Goal: Task Accomplishment & Management: Use online tool/utility

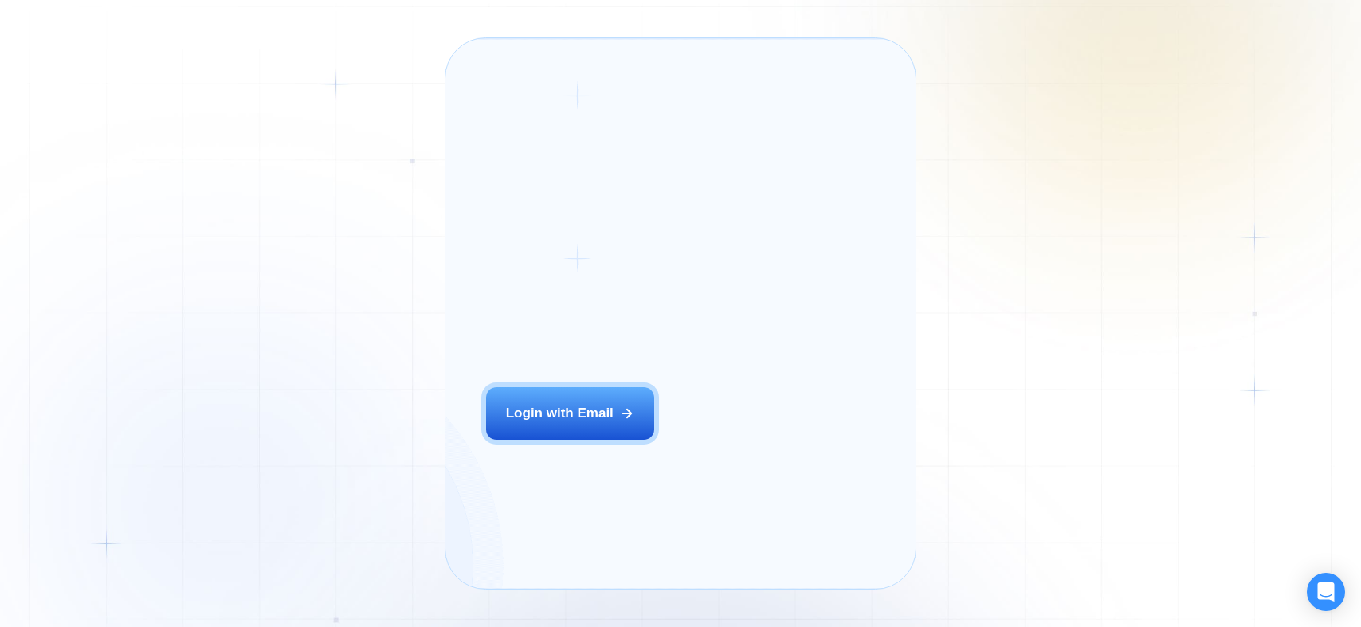
click at [614, 427] on div "Login ‍ Welcome to GigRadar. AI Business Manager for Agencies Login with Email" at bounding box center [592, 313] width 253 height 511
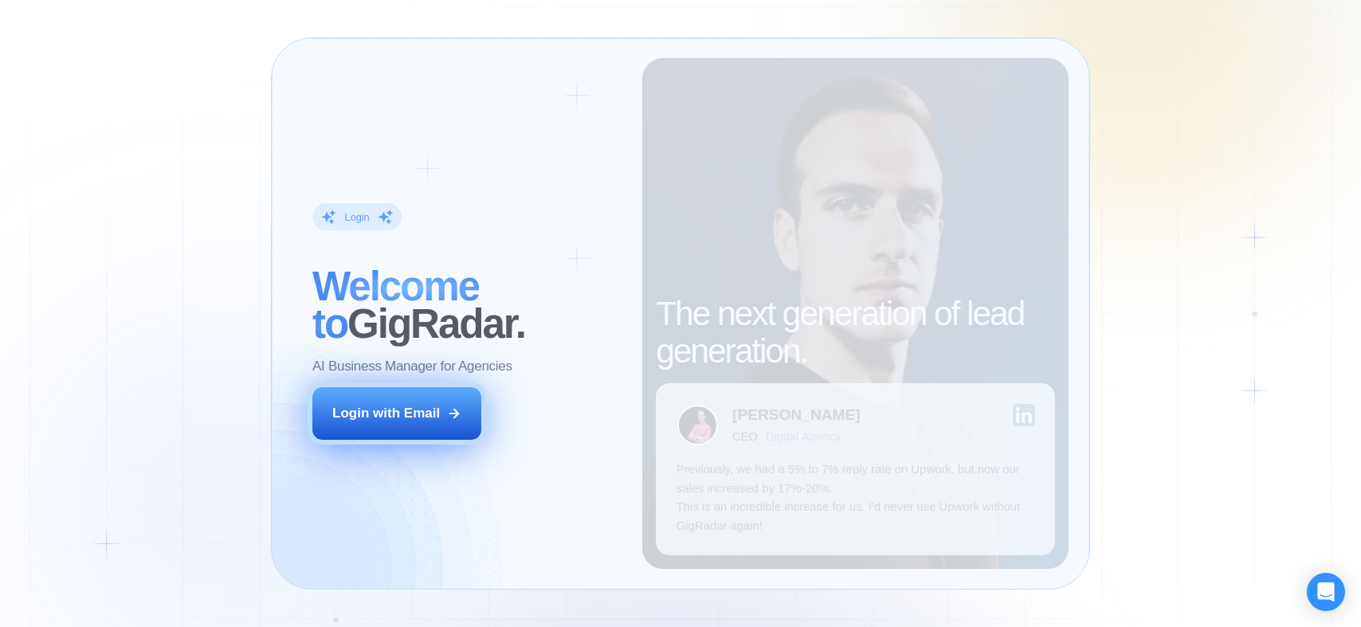
click at [406, 413] on div "Login with Email" at bounding box center [386, 413] width 108 height 18
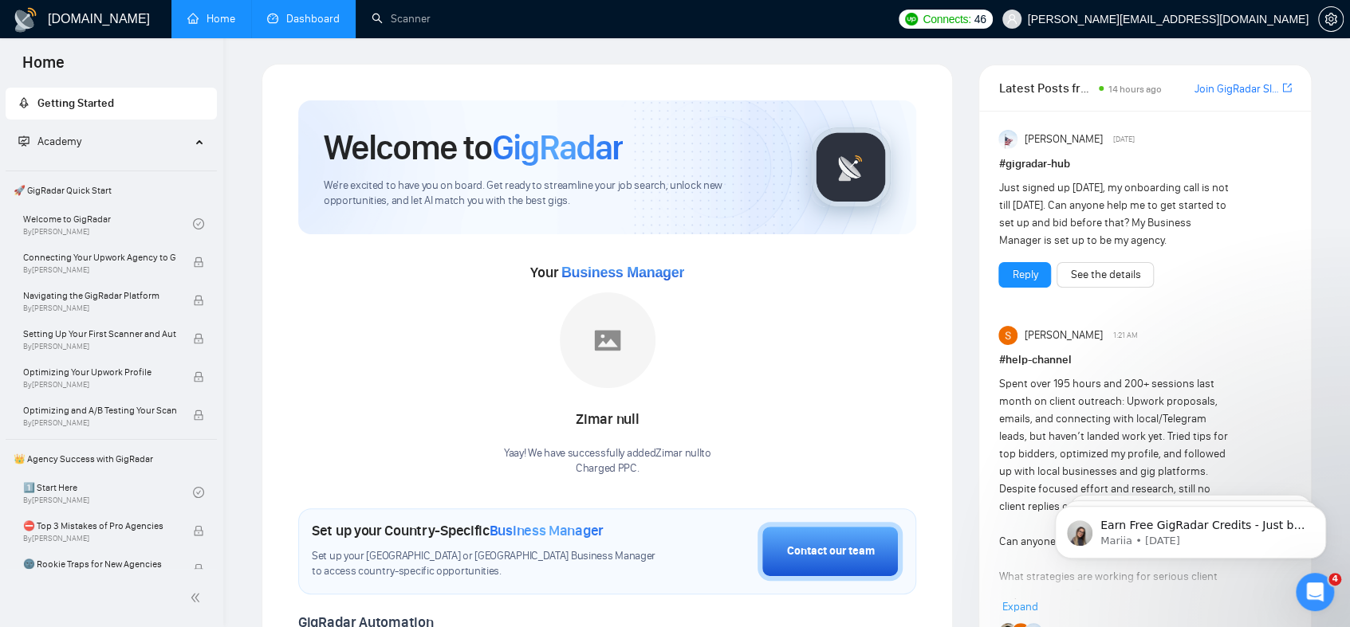
click at [337, 12] on link "Dashboard" at bounding box center [303, 19] width 73 height 14
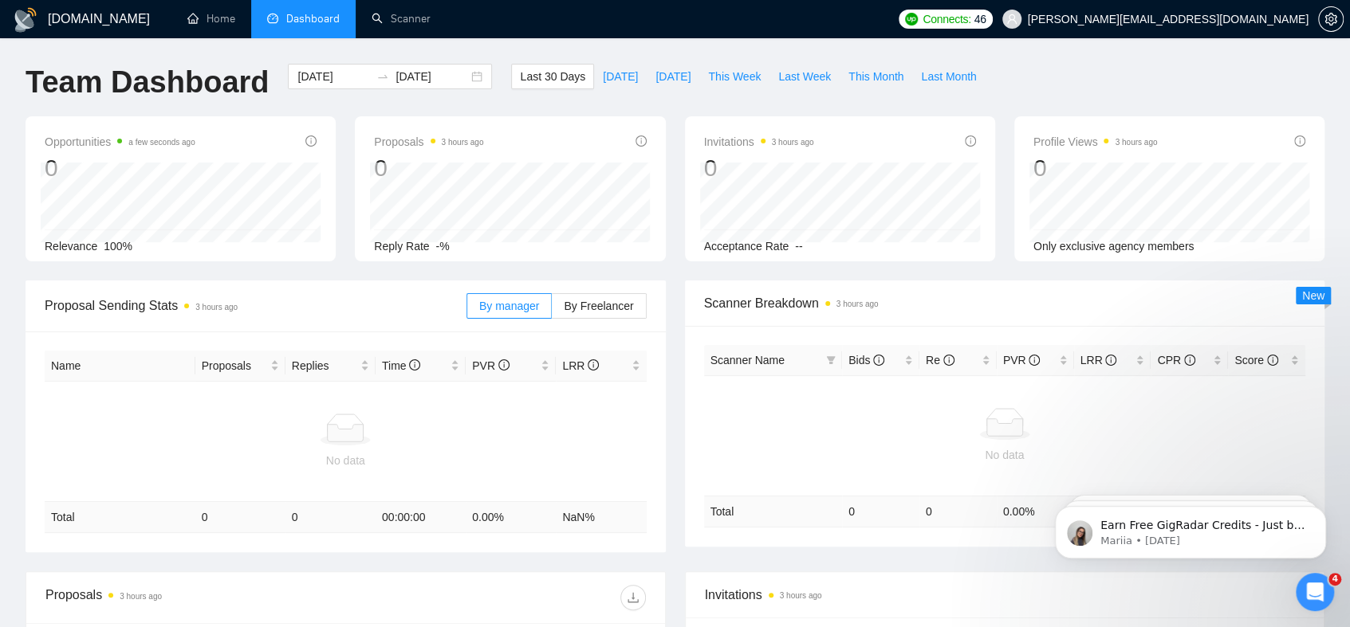
click at [450, 23] on ul "Home Dashboard Scanner" at bounding box center [528, 19] width 725 height 38
click at [414, 18] on link "Scanner" at bounding box center [400, 19] width 59 height 14
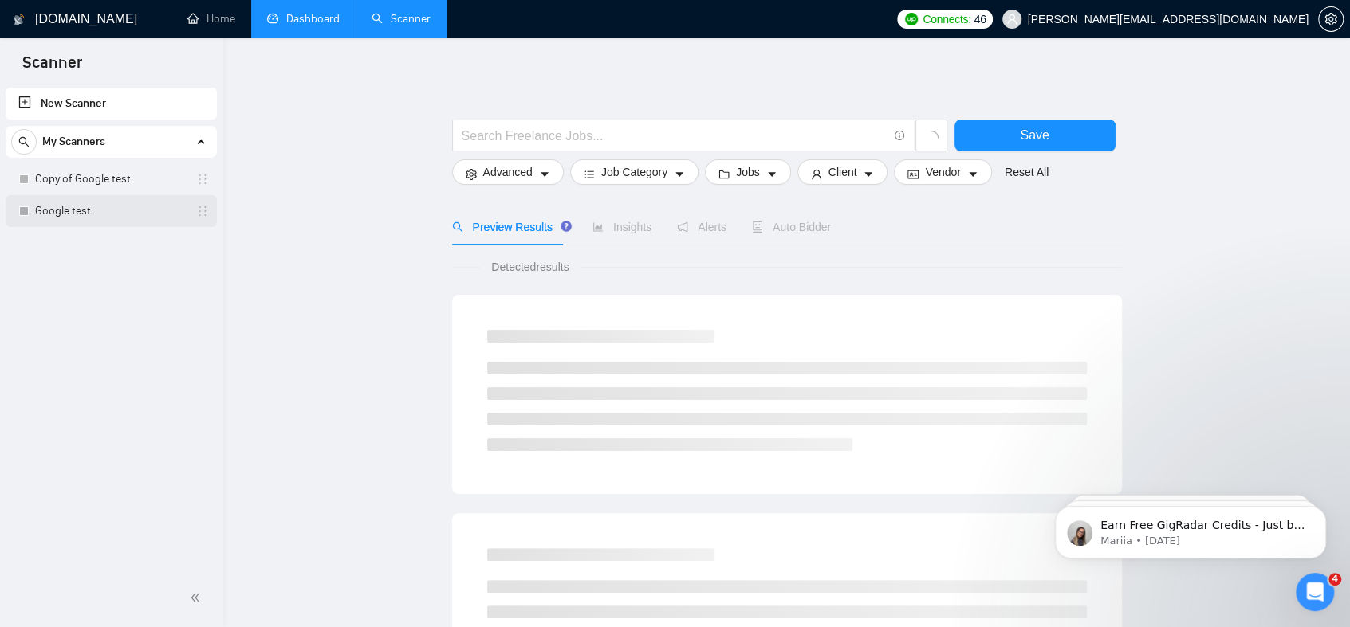
click at [100, 207] on link "Google test" at bounding box center [110, 211] width 151 height 32
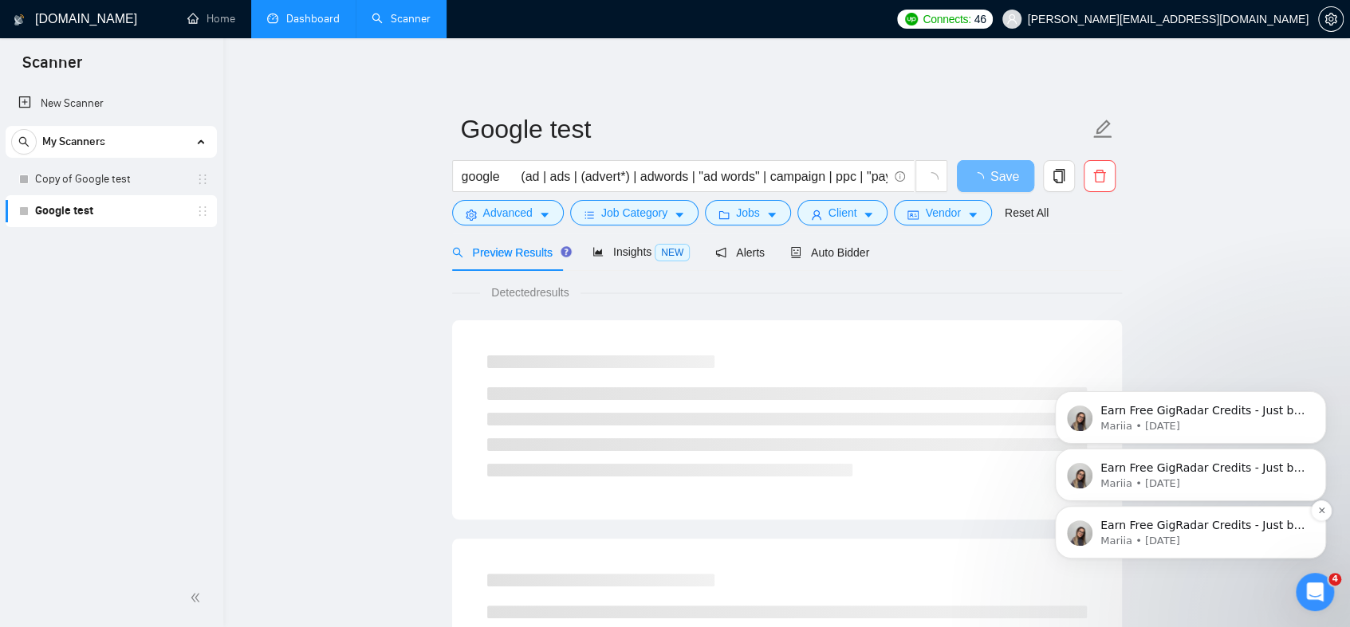
click at [1119, 532] on p "Earn Free GigRadar Credits - Just by Sharing Your Story! 💬 Want more credits fo…" at bounding box center [1203, 526] width 206 height 16
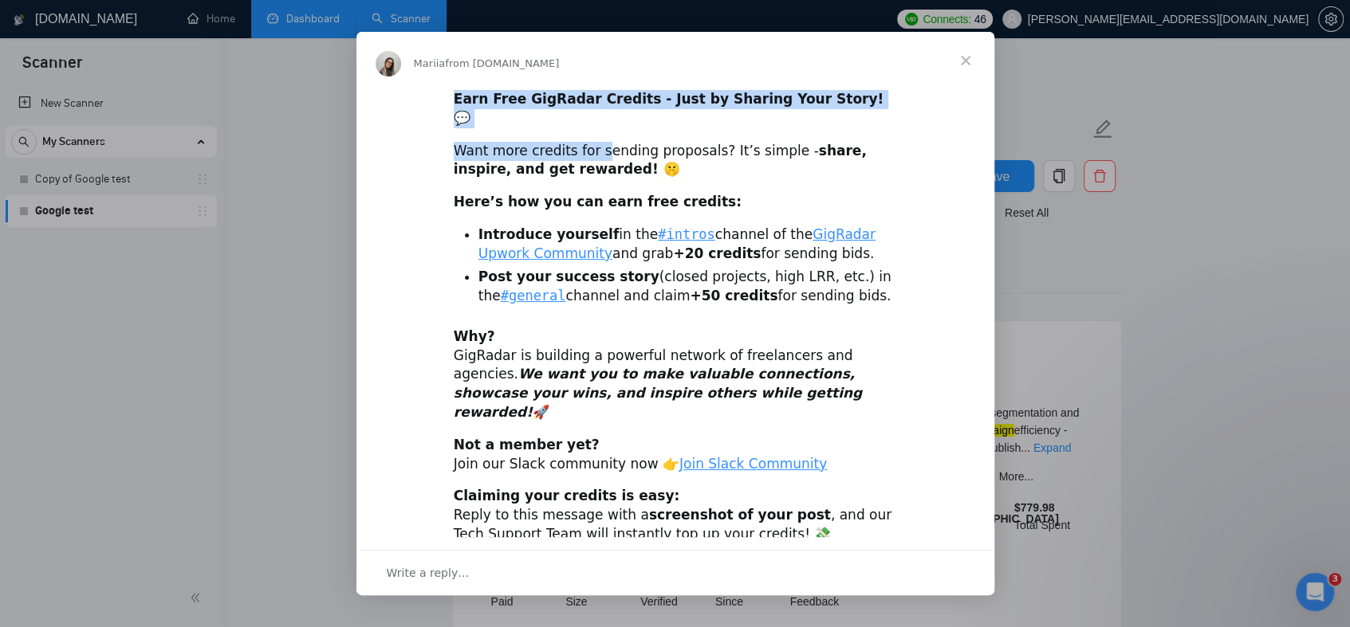
drag, startPoint x: 972, startPoint y: 65, endPoint x: 592, endPoint y: 143, distance: 388.2
click at [592, 143] on div "Mariia from GigRadar.io Earn Free GigRadar Credits - Just by Sharing Your Story…" at bounding box center [675, 314] width 638 height 564
click at [592, 143] on div "Want more credits for sending proposals? It’s simple - share, inspire, and get …" at bounding box center [675, 161] width 443 height 38
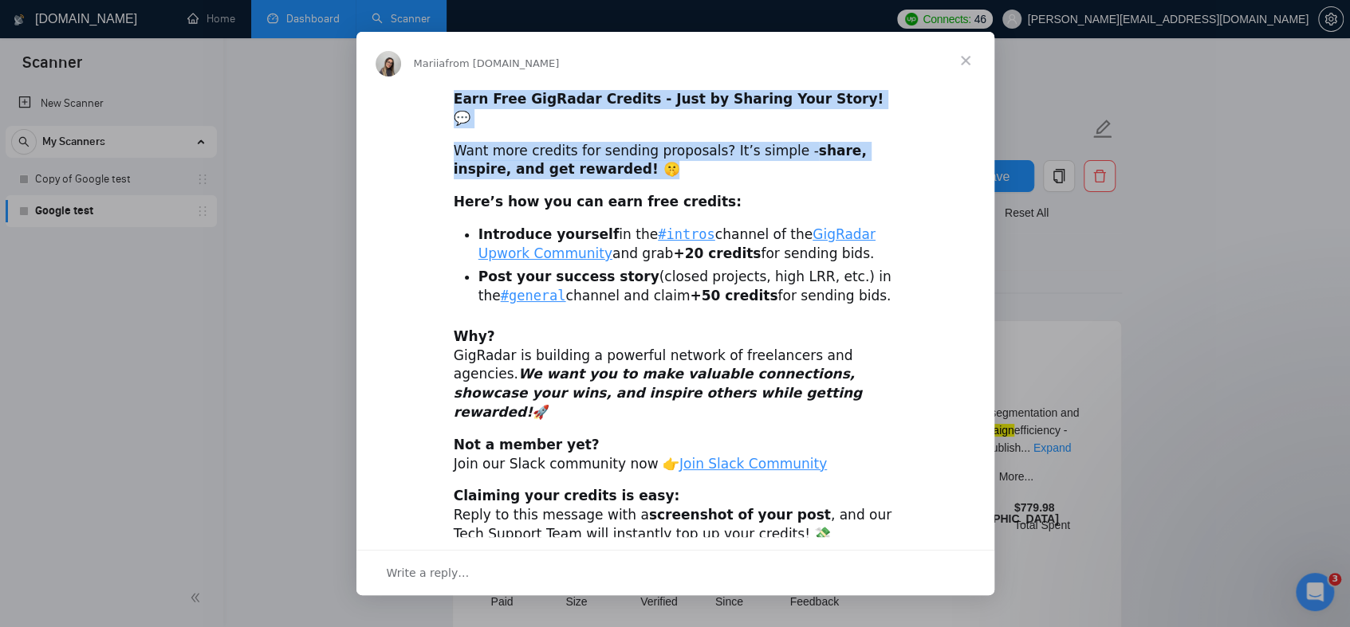
drag, startPoint x: 450, startPoint y: 101, endPoint x: 670, endPoint y: 162, distance: 229.0
click at [670, 162] on div "Earn Free GigRadar Credits - Just by Sharing Your Story! 💬 Want more credits fo…" at bounding box center [675, 323] width 638 height 468
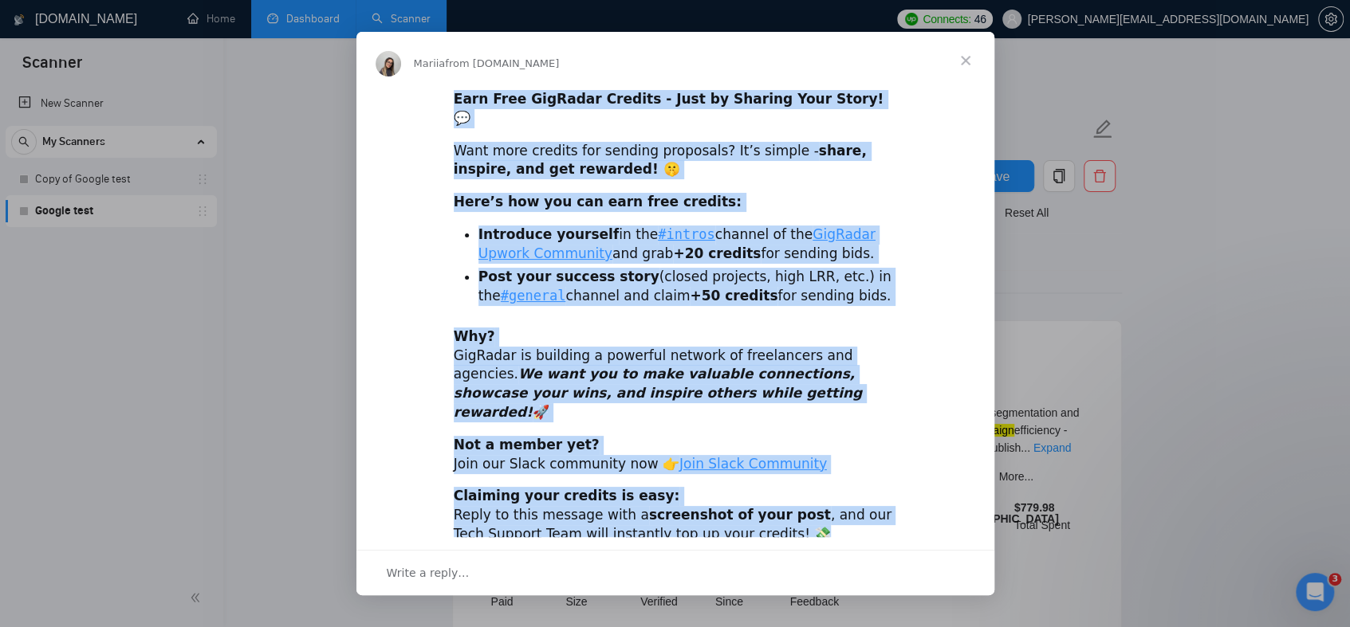
drag, startPoint x: 767, startPoint y: 514, endPoint x: 414, endPoint y: 116, distance: 532.5
click at [414, 116] on div "Earn Free GigRadar Credits - Just by Sharing Your Story! 💬 Want more credits fo…" at bounding box center [675, 323] width 638 height 468
copy div "Earn Free GigRadar Credits - Just by Sharing Your Story! 💬 Want more credits fo…"
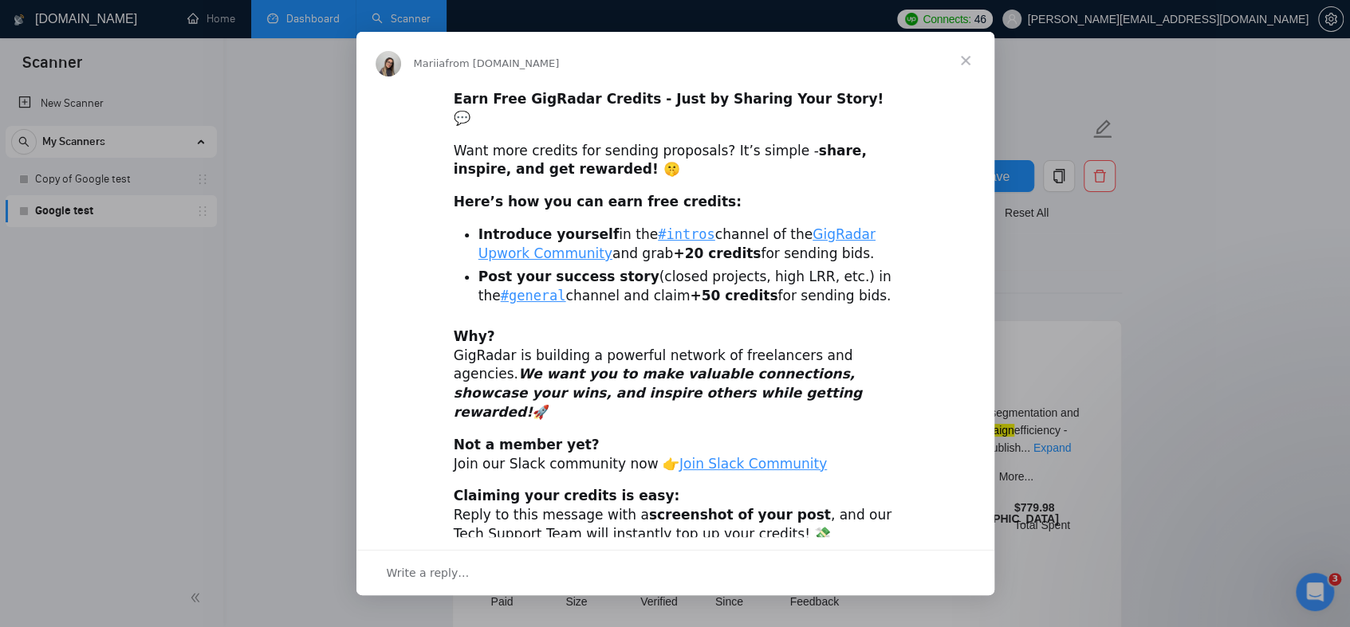
click at [249, 81] on div "Intercom messenger" at bounding box center [675, 313] width 1350 height 627
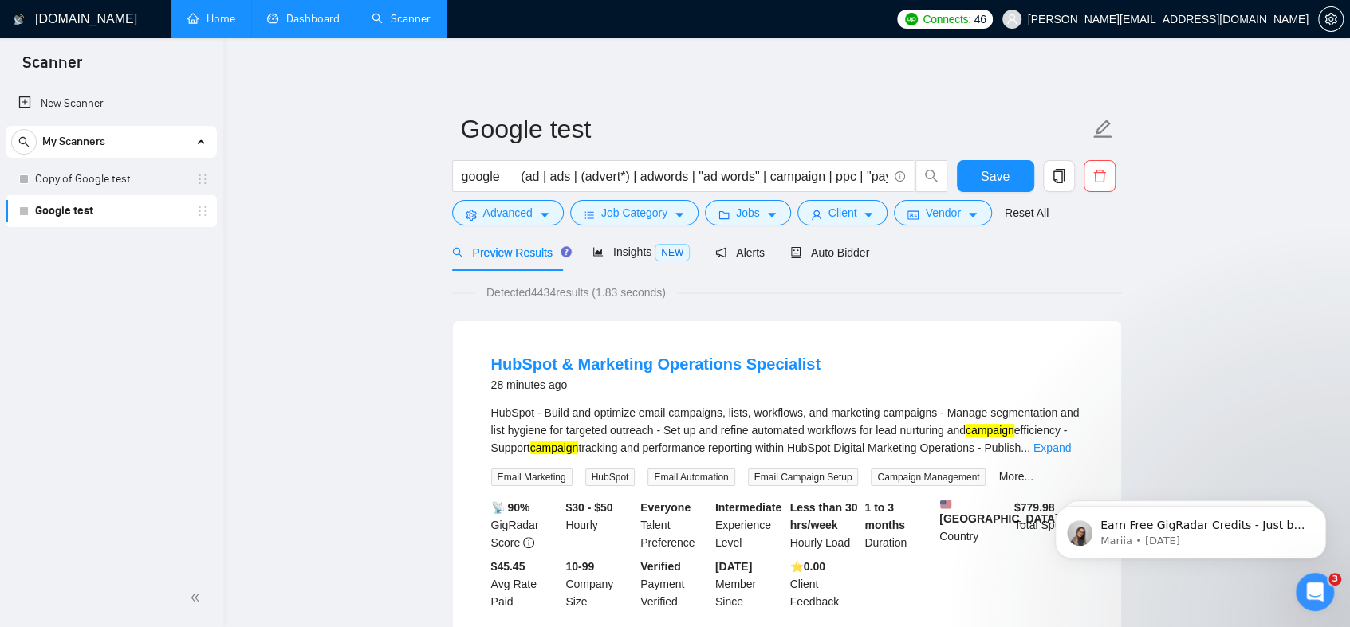
click at [215, 23] on link "Home" at bounding box center [211, 19] width 48 height 14
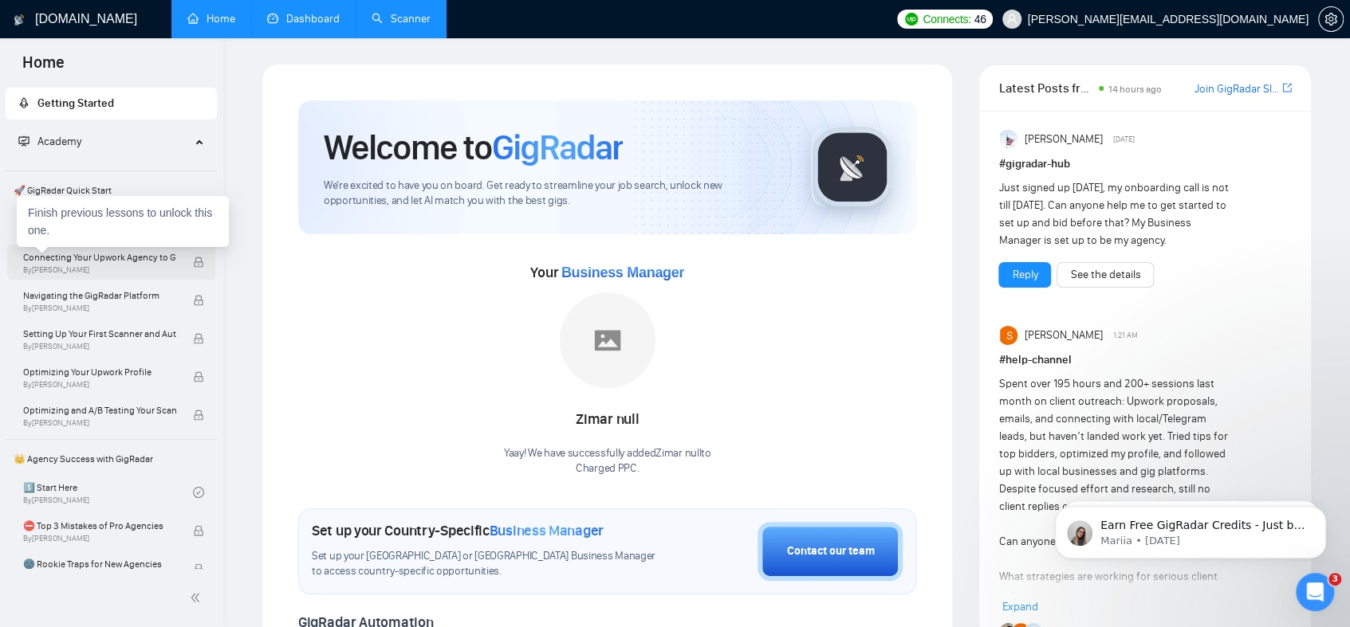
click at [98, 265] on span "By Vlad Timinsky" at bounding box center [99, 270] width 153 height 10
click at [187, 265] on div "Connecting Your Upwork Agency to GigRadar By Vlad Timinsky" at bounding box center [108, 262] width 170 height 35
click at [72, 226] on div "Finish previous lessons to unlock this one." at bounding box center [123, 221] width 212 height 51
click at [95, 230] on link "Welcome to GigRadar By Vlad Timinsky" at bounding box center [108, 223] width 170 height 35
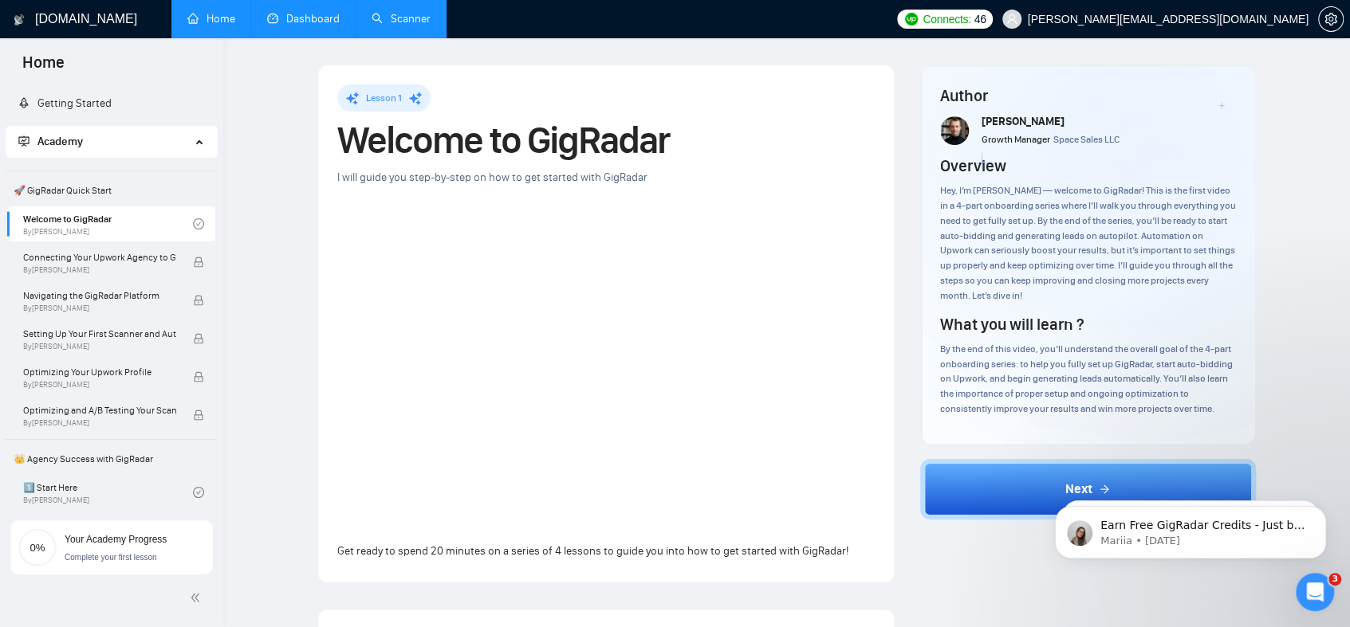
click at [422, 24] on link "Scanner" at bounding box center [400, 19] width 59 height 14
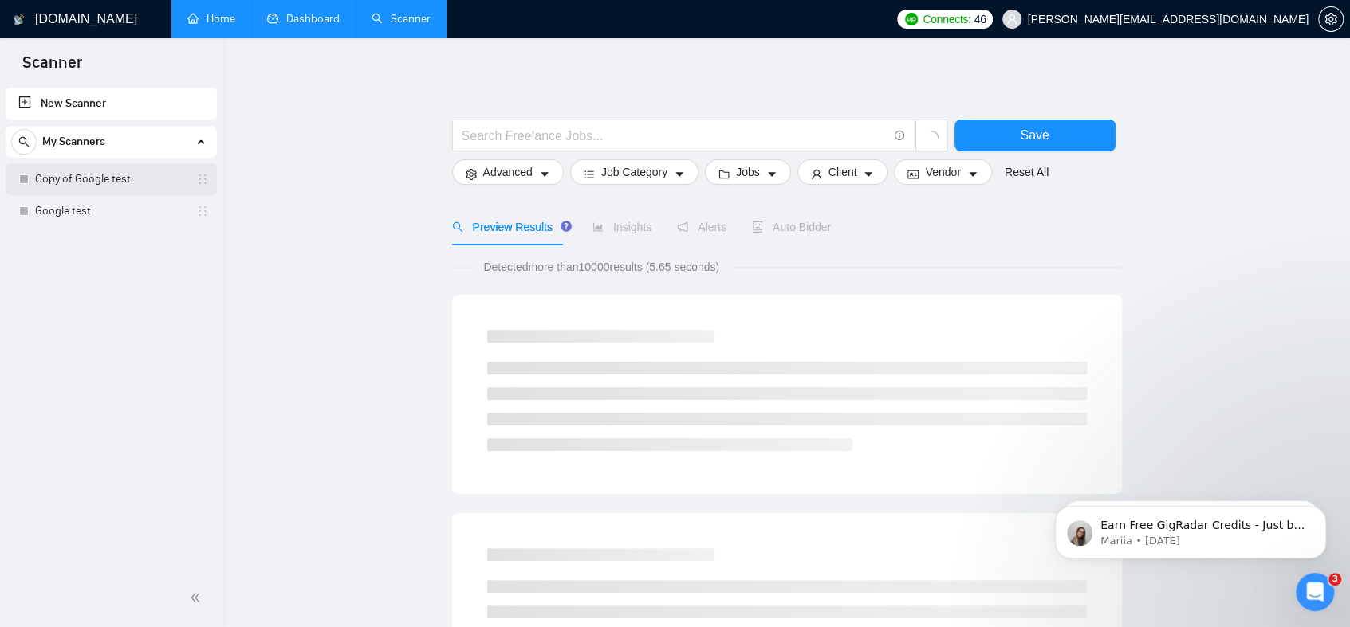
click at [90, 179] on link "Copy of Google test" at bounding box center [110, 179] width 151 height 32
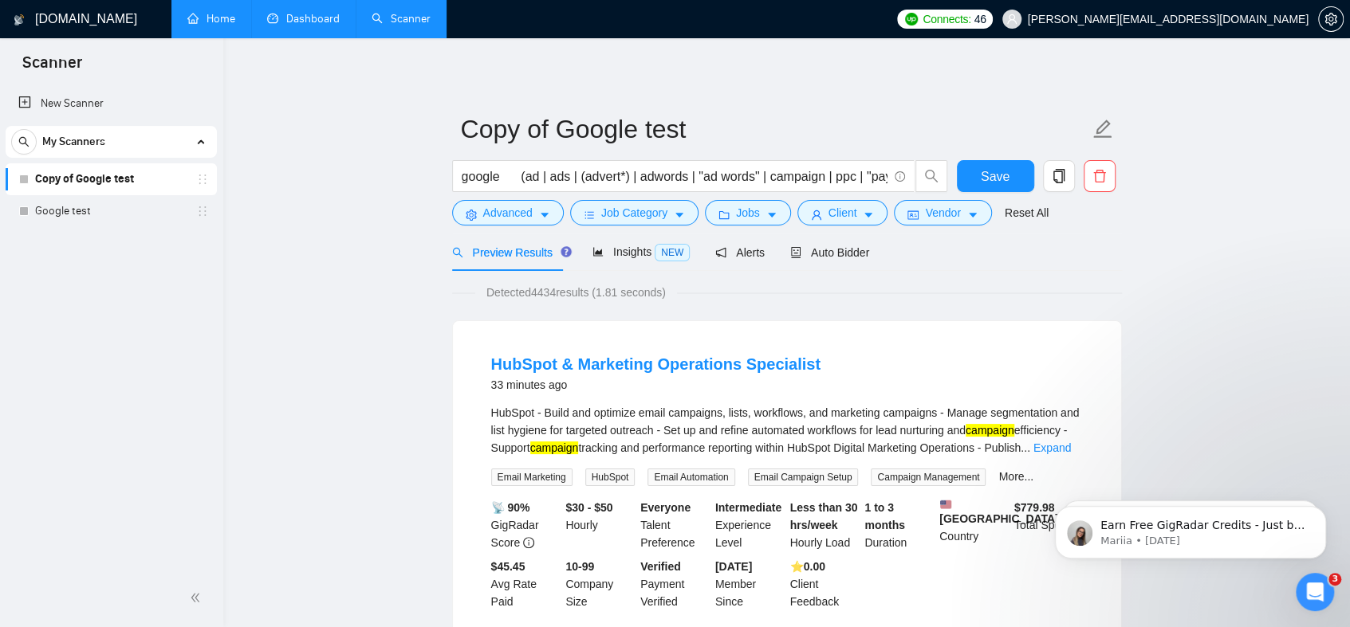
drag, startPoint x: 94, startPoint y: 16, endPoint x: 513, endPoint y: 65, distance: 422.2
click at [209, 20] on link "Home" at bounding box center [211, 19] width 48 height 14
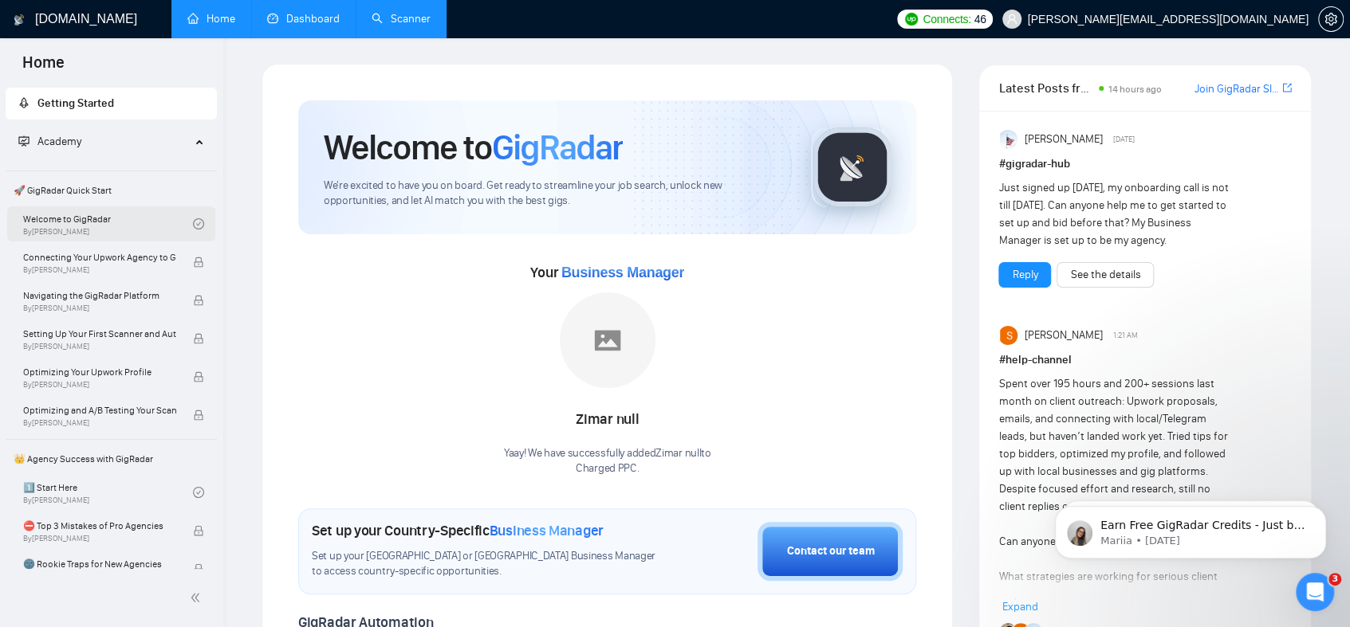
click at [87, 212] on link "Welcome to GigRadar By Vlad Timinsky" at bounding box center [108, 223] width 170 height 35
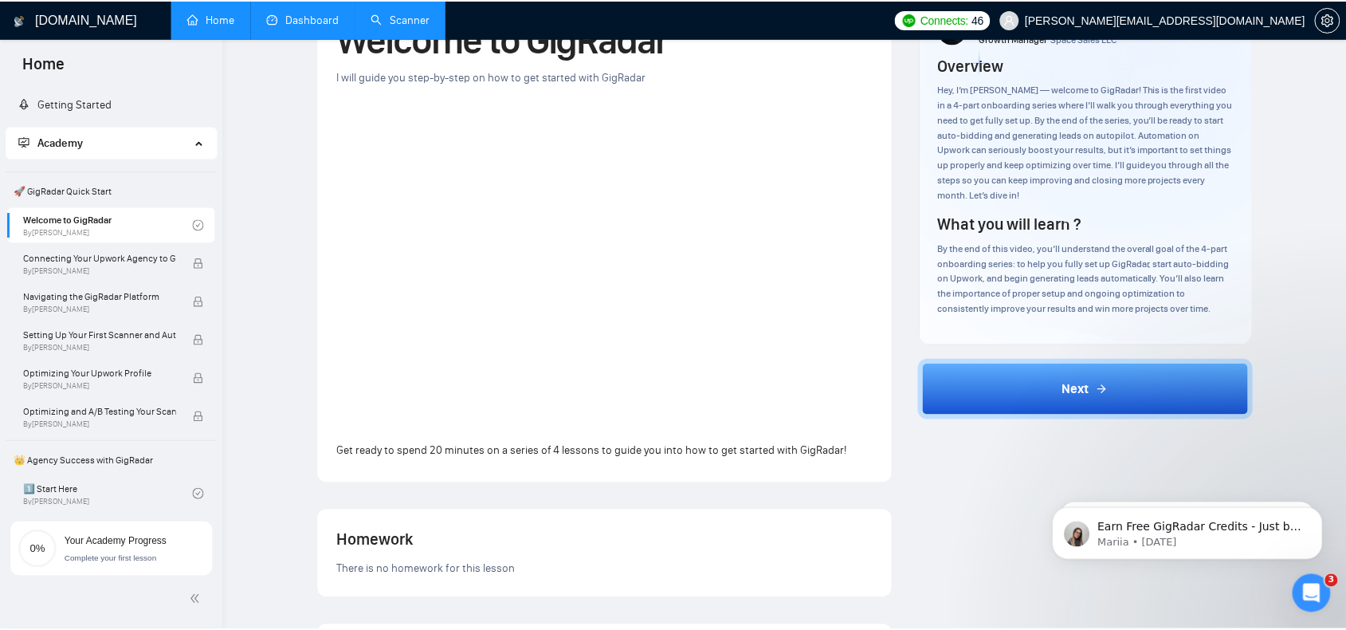
scroll to position [80, 0]
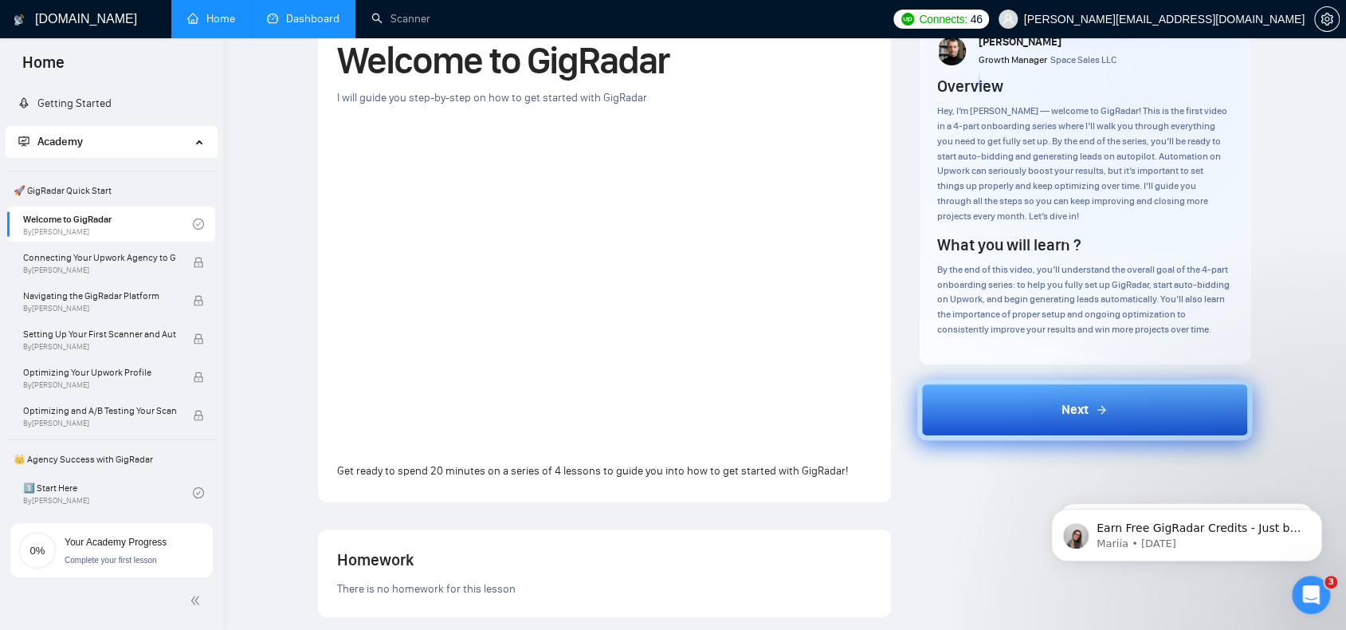
click at [1040, 407] on button "Next" at bounding box center [1084, 409] width 335 height 61
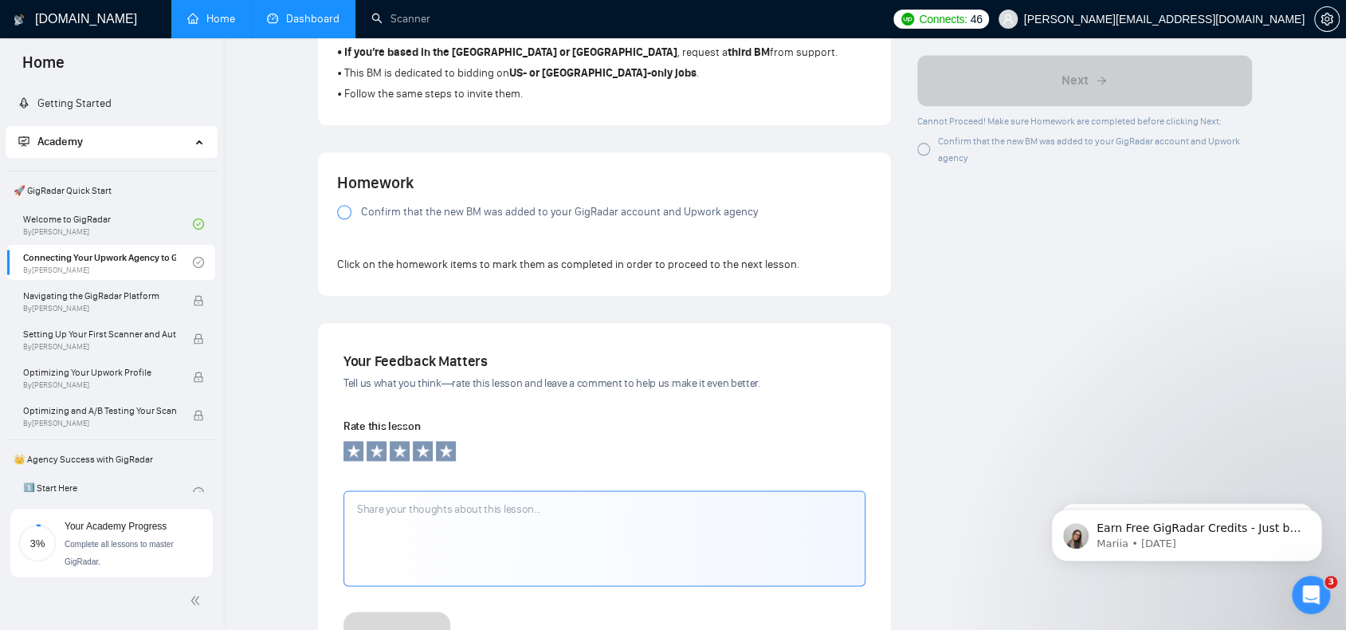
scroll to position [1116, 0]
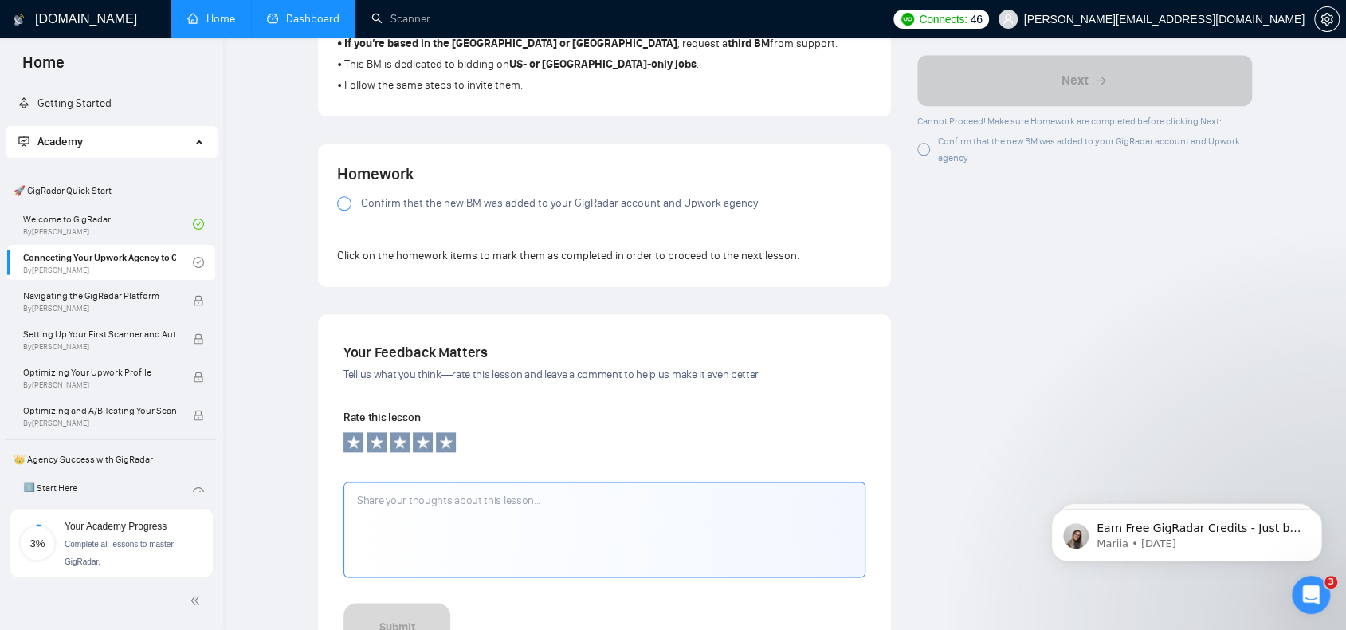
click at [356, 206] on label "Confirm that the new BM was added to your GigRadar account and Upwork agency" at bounding box center [604, 203] width 535 height 18
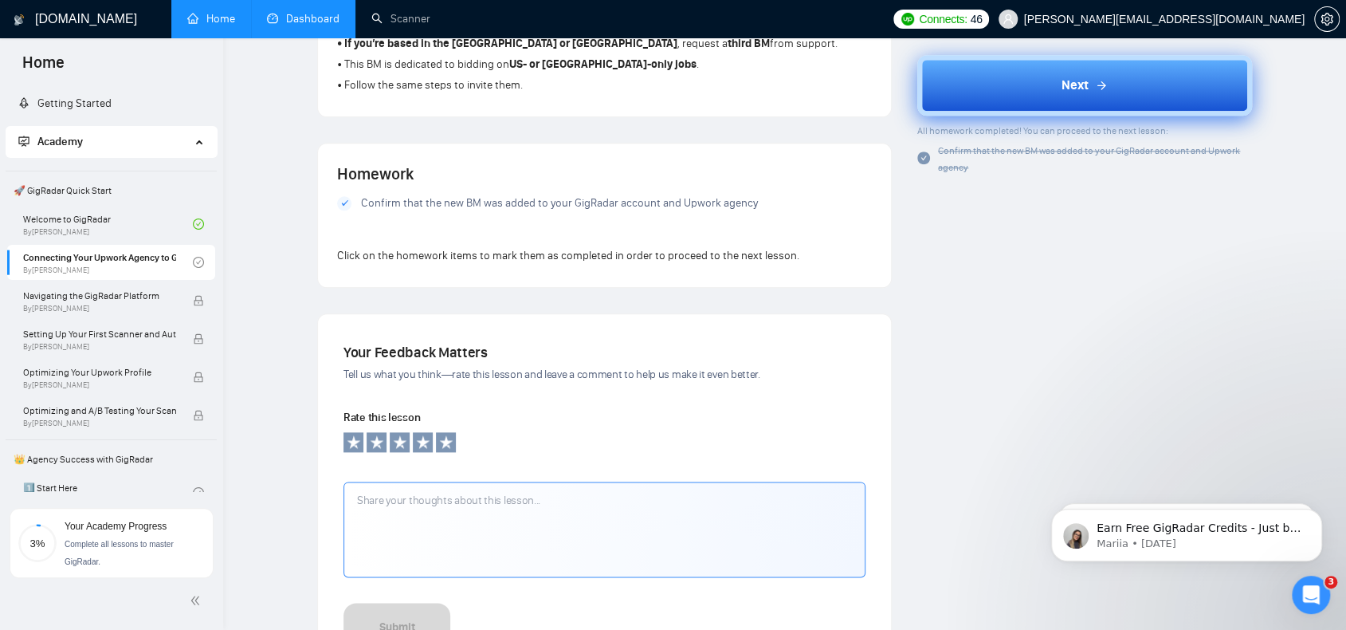
click at [1172, 74] on button "Next" at bounding box center [1084, 86] width 335 height 61
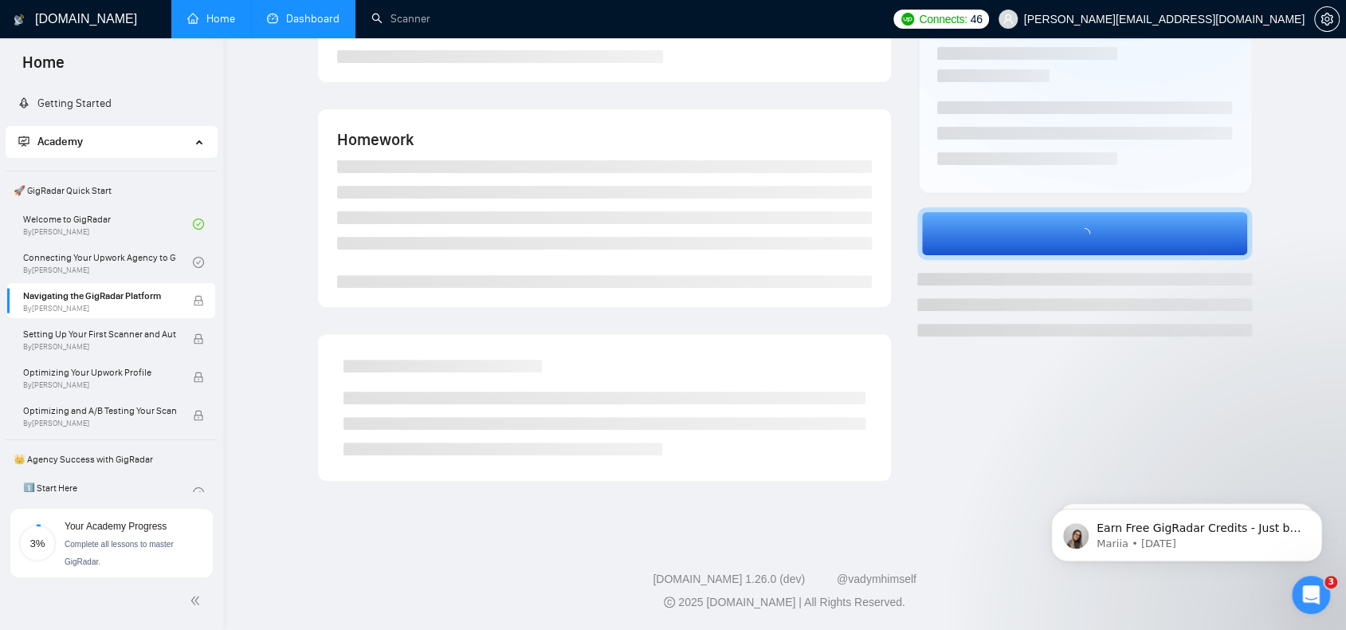
scroll to position [237, 0]
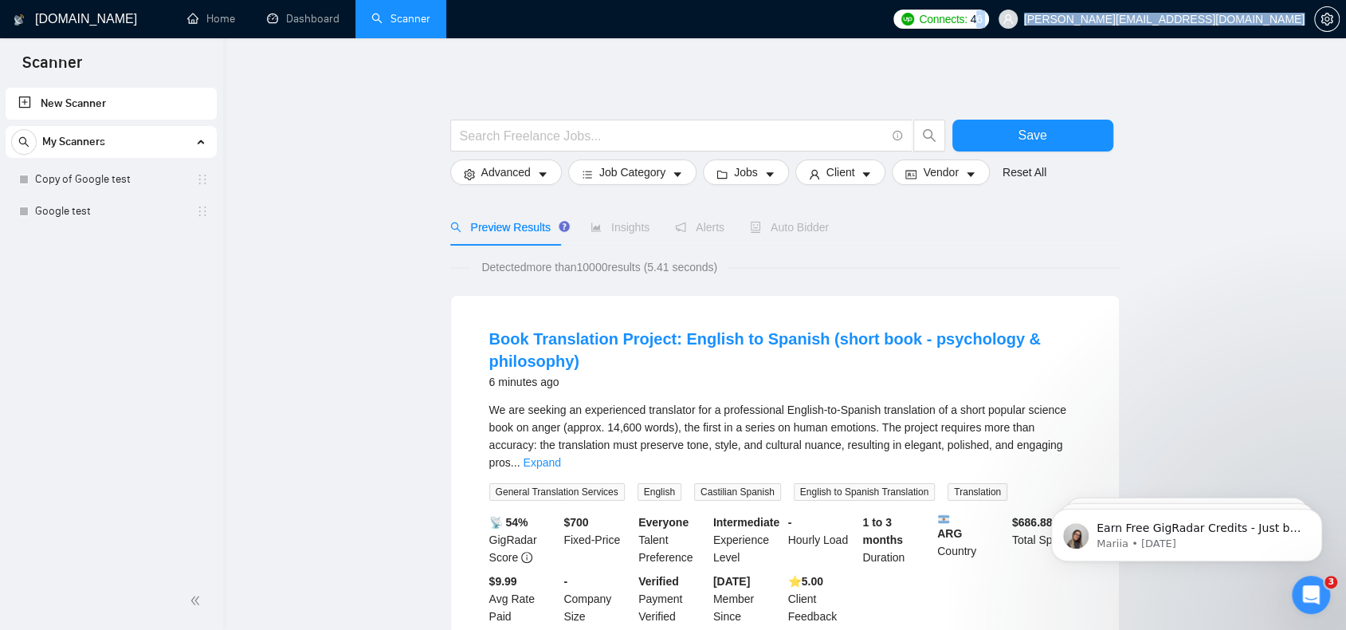
drag, startPoint x: 1159, startPoint y: 25, endPoint x: 855, endPoint y: 70, distance: 307.1
click at [113, 177] on link "Copy of Google test" at bounding box center [110, 179] width 151 height 32
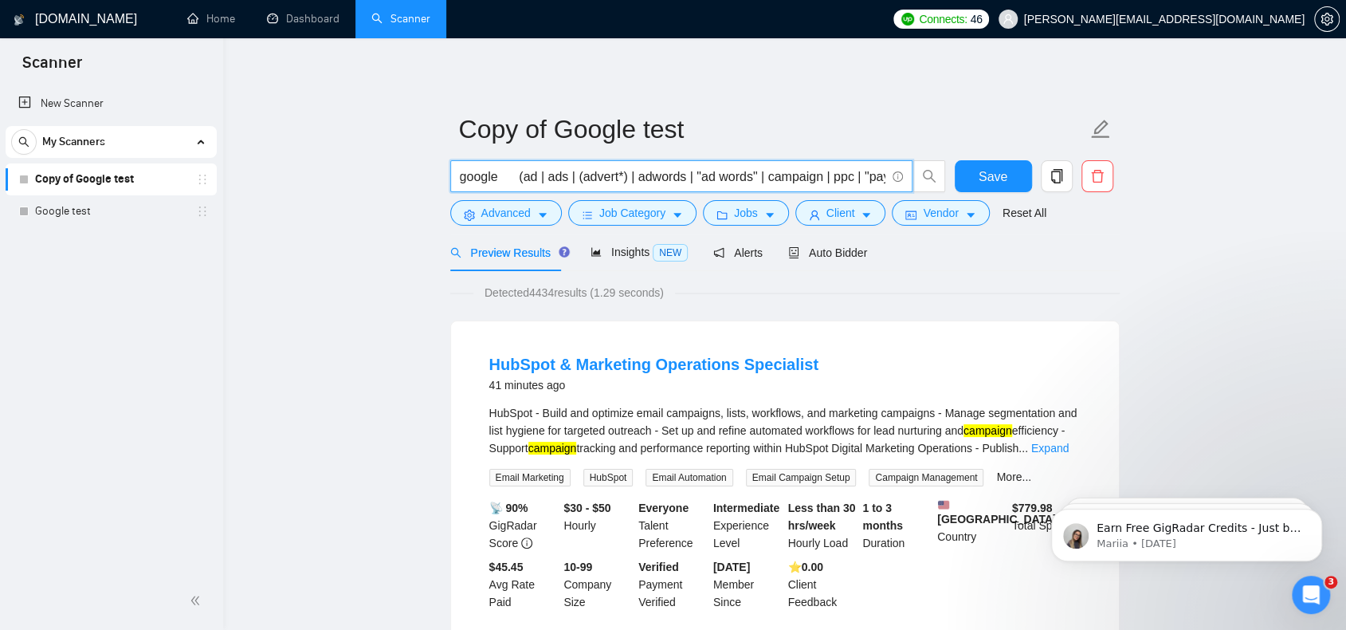
drag, startPoint x: 503, startPoint y: 175, endPoint x: 518, endPoint y: 180, distance: 16.1
click at [518, 180] on input "google (ad | ads | (advert*) | adwords | "ad words" | campaign | ppc | "pay-per…" at bounding box center [673, 177] width 426 height 20
click at [99, 217] on link "Google test" at bounding box center [110, 211] width 151 height 32
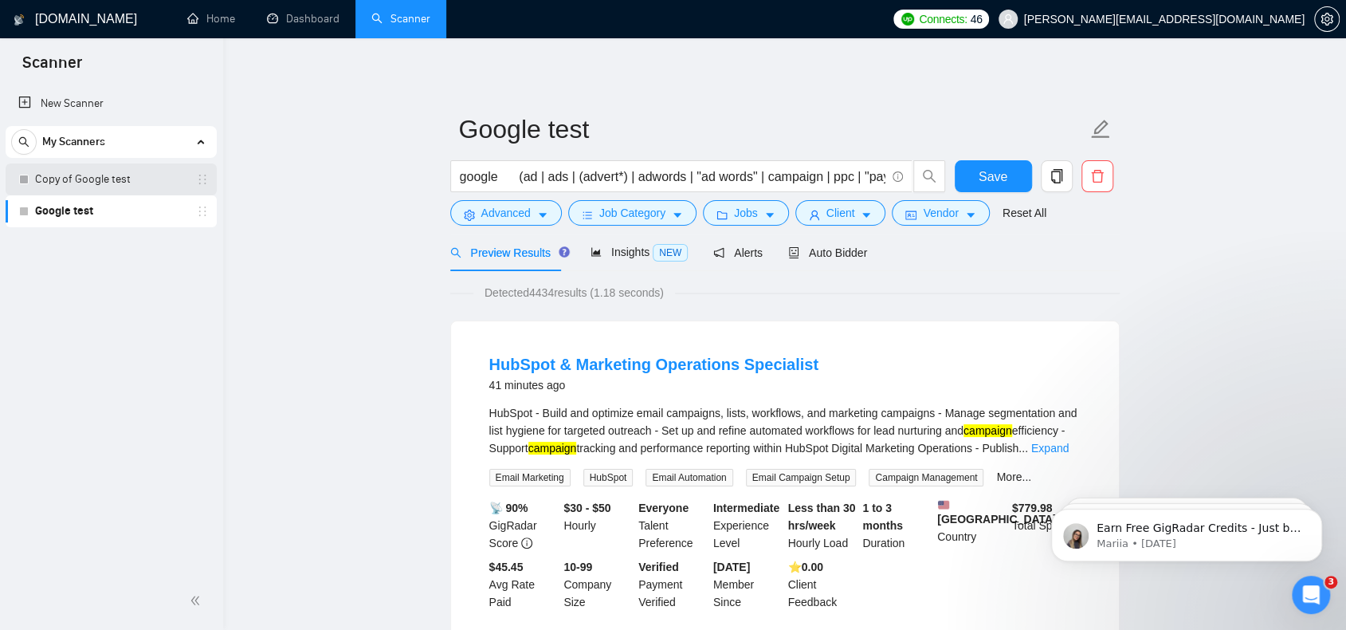
click at [129, 178] on link "Copy of Google test" at bounding box center [110, 179] width 151 height 32
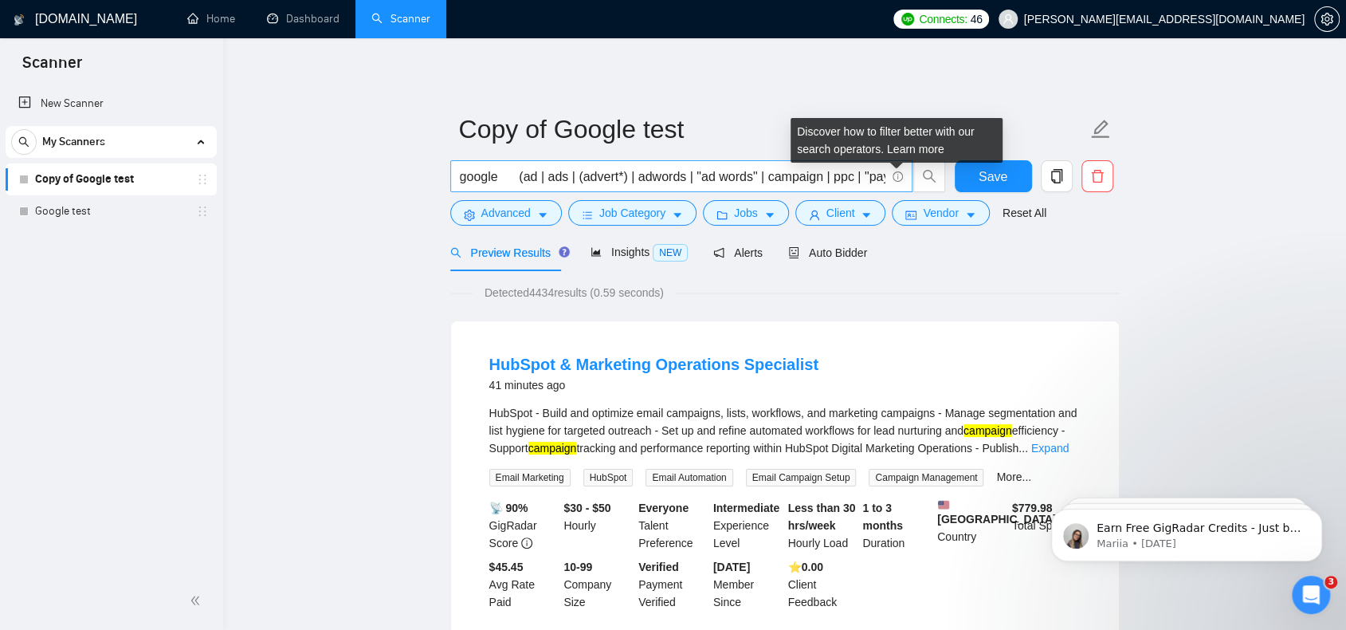
click at [894, 175] on icon "info-circle" at bounding box center [898, 176] width 10 height 10
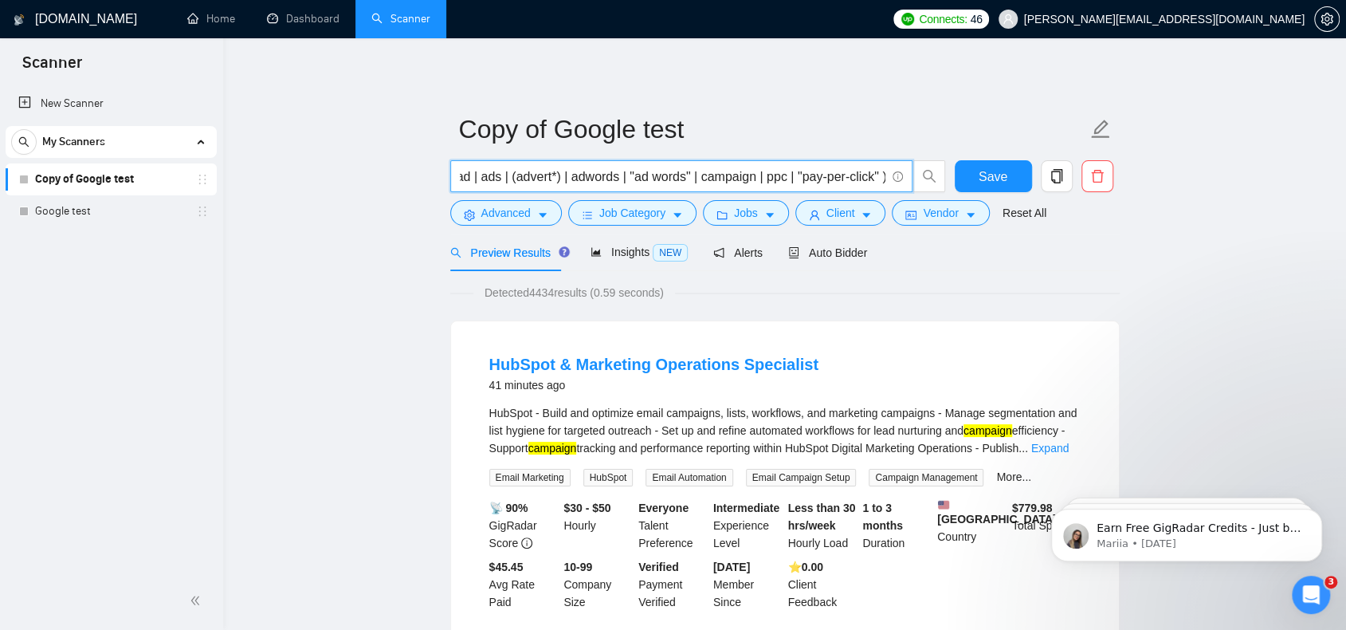
drag, startPoint x: 753, startPoint y: 173, endPoint x: 697, endPoint y: 182, distance: 57.3
click at [697, 182] on input "google (ad | ads | (advert*) | adwords | "ad words" | campaign | ppc | "pay-per…" at bounding box center [673, 177] width 426 height 20
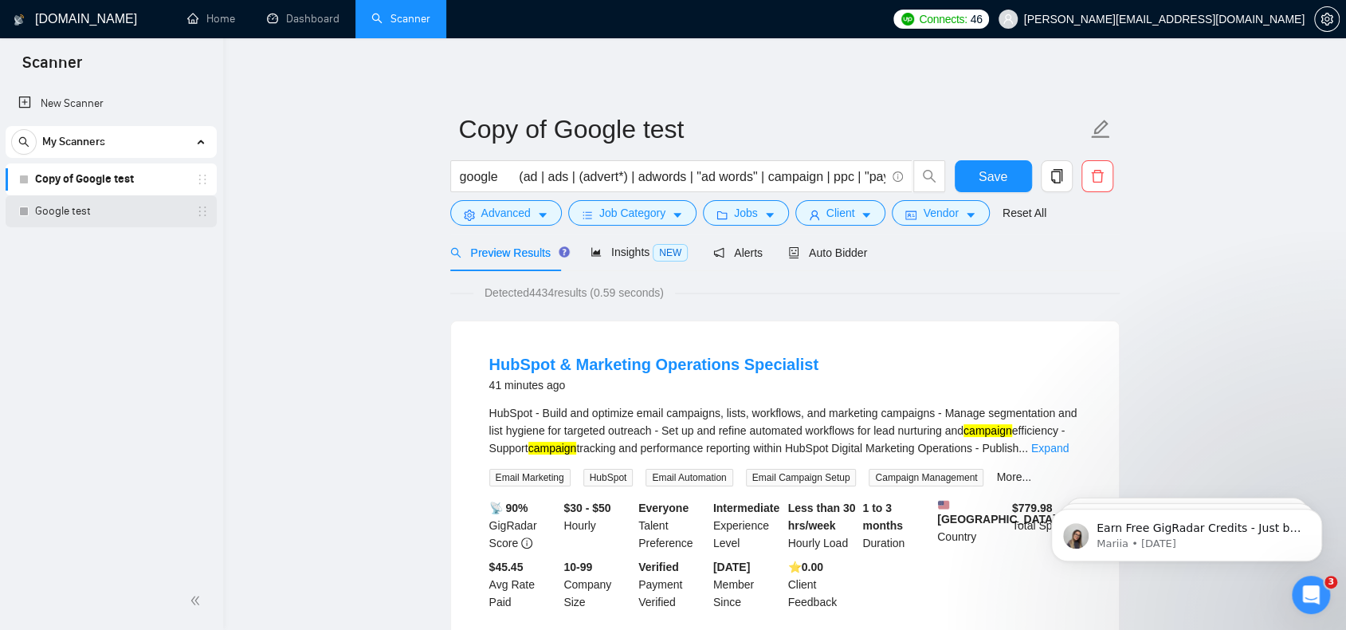
click at [96, 208] on link "Google test" at bounding box center [110, 211] width 151 height 32
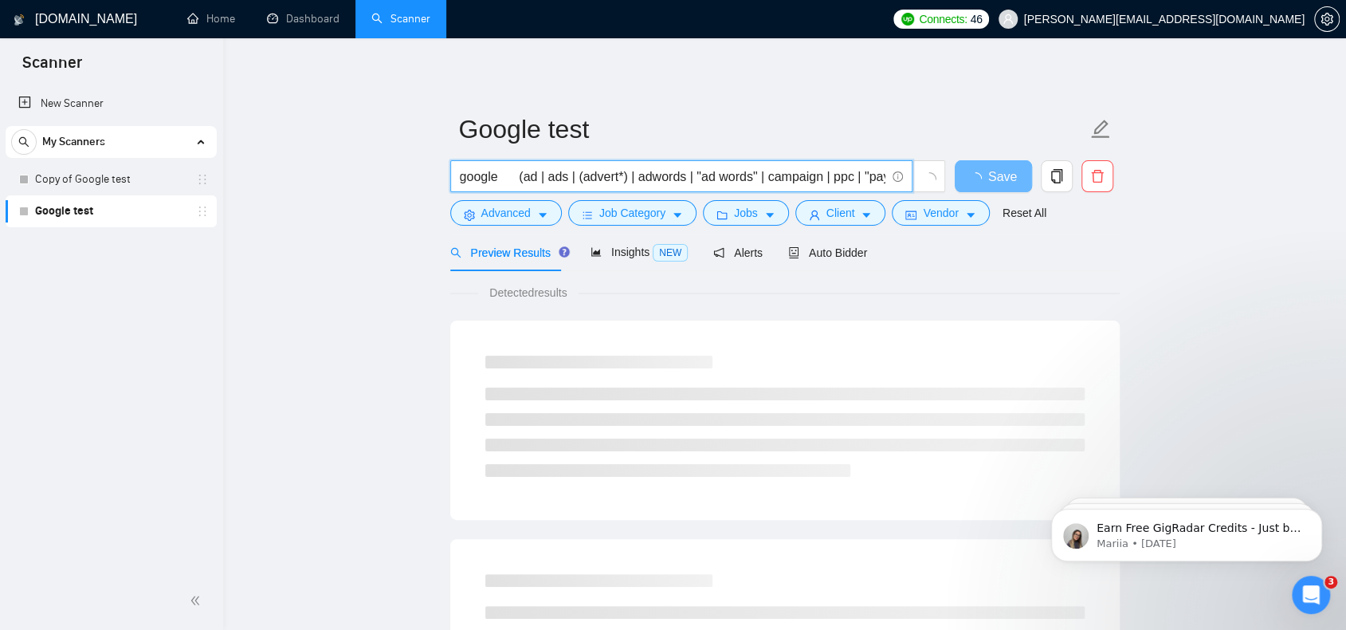
click at [674, 176] on input "google (ad | ads | (advert*) | adwords | "ad words" | campaign | ppc | "pay-per…" at bounding box center [673, 177] width 426 height 20
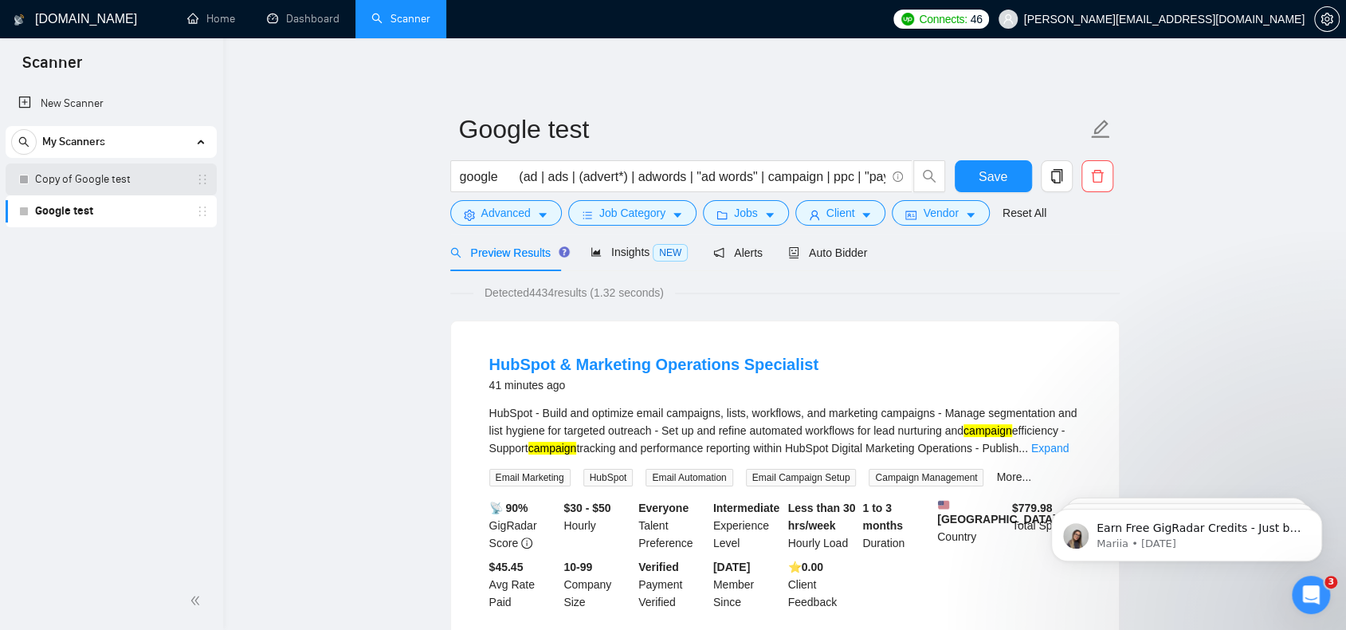
click at [110, 184] on link "Copy of Google test" at bounding box center [110, 179] width 151 height 32
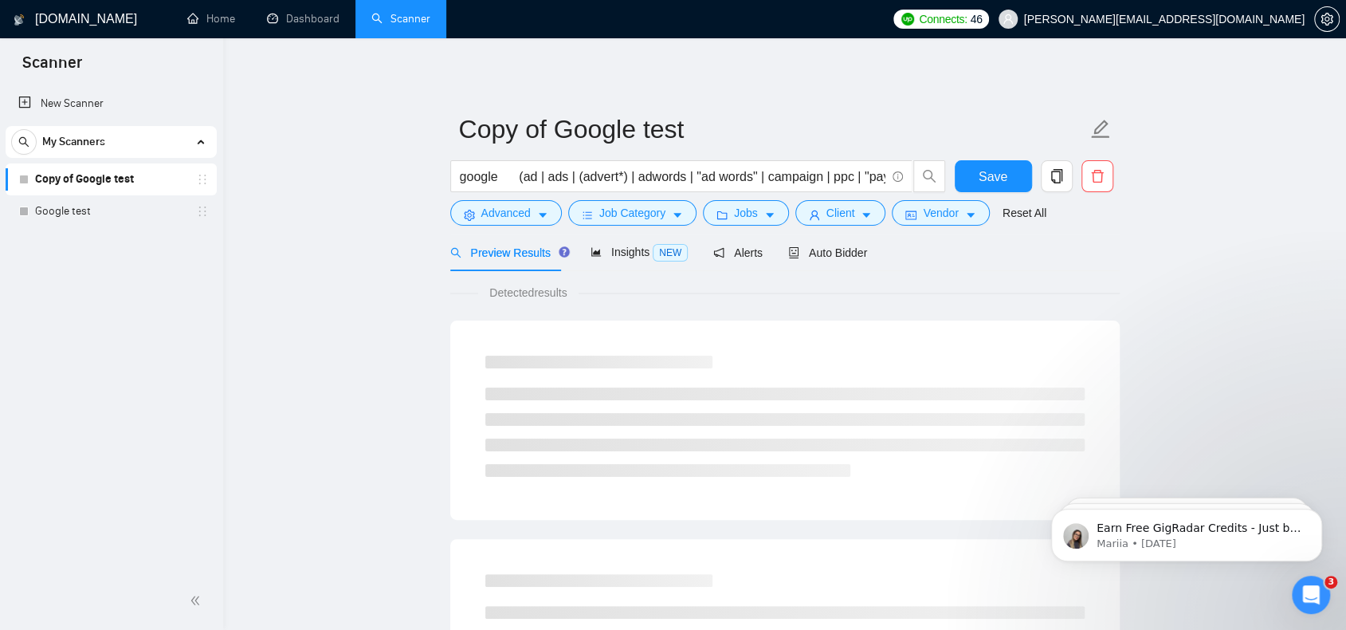
click at [113, 178] on link "Copy of Google test" at bounding box center [110, 179] width 151 height 32
click at [668, 168] on input "google (ad | ads | (advert*) | adwords | "ad words" | campaign | ppc | "pay-per…" at bounding box center [673, 177] width 426 height 20
click at [81, 198] on link "Google test" at bounding box center [110, 211] width 151 height 32
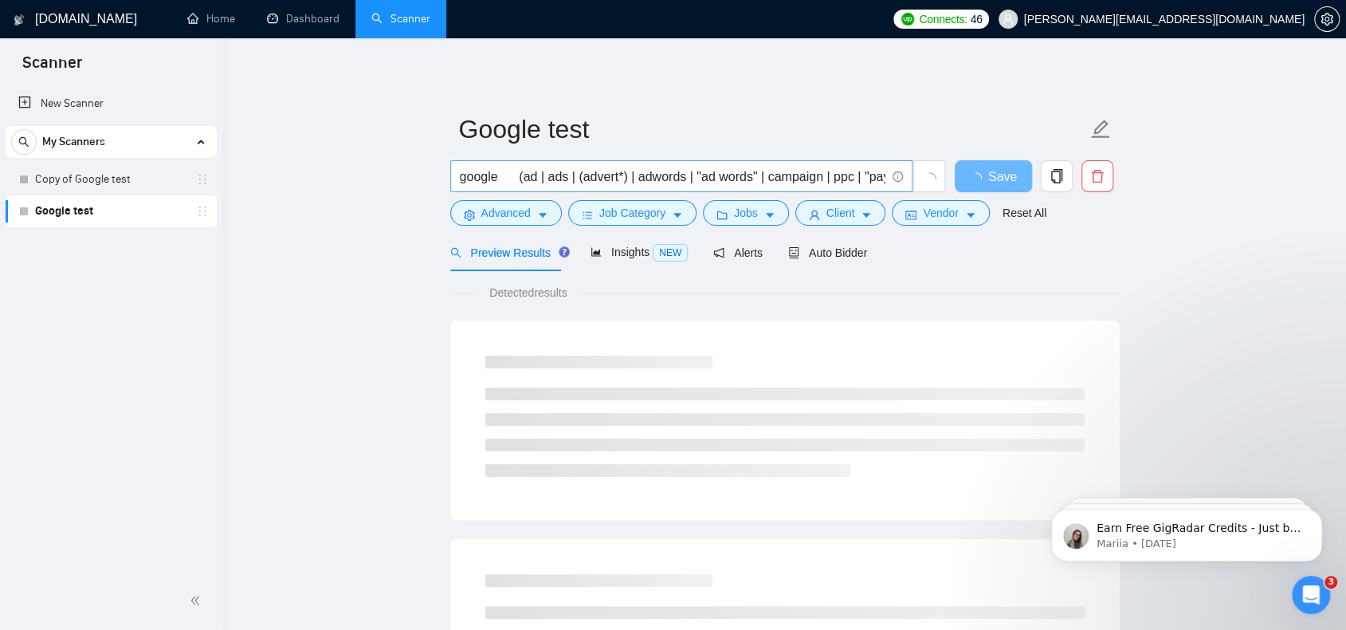
click at [619, 176] on input "google (ad | ads | (advert*) | adwords | "ad words" | campaign | ppc | "pay-per…" at bounding box center [673, 177] width 426 height 20
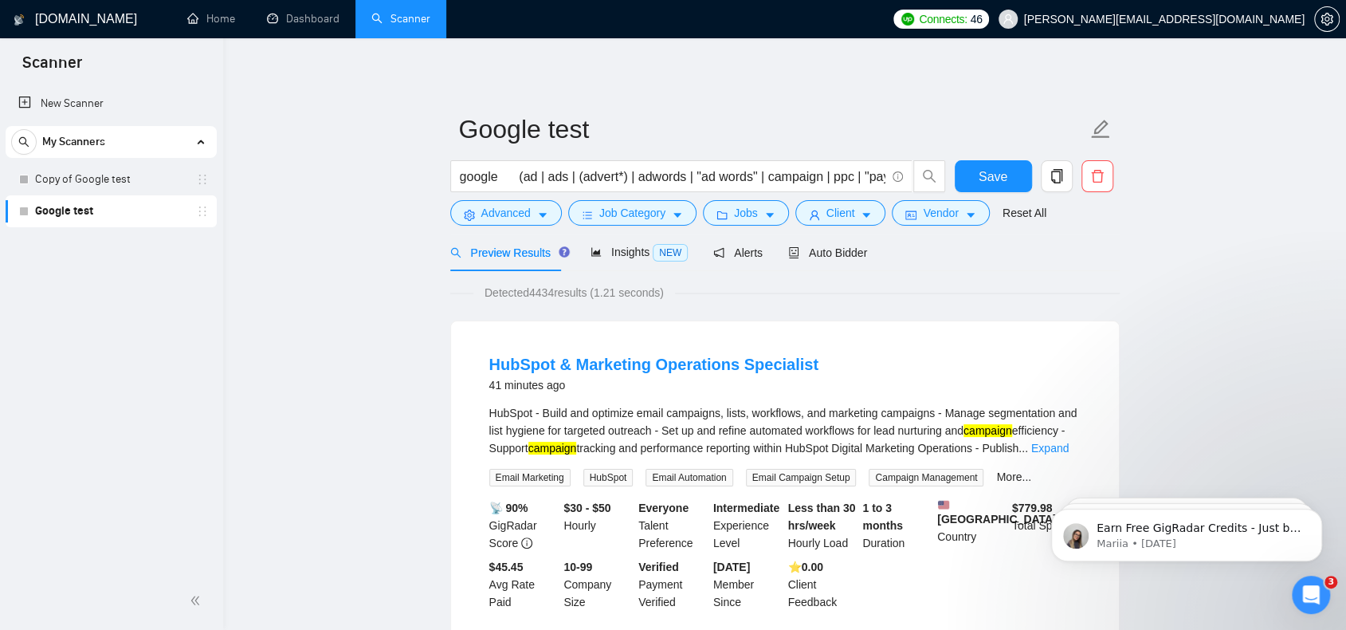
drag, startPoint x: 333, startPoint y: 116, endPoint x: 344, endPoint y: 106, distance: 14.7
click at [116, 213] on link "Google test" at bounding box center [110, 211] width 151 height 32
click at [608, 197] on div "google (ad | ads | (advert*) | adwords | "ad words" | campaign | ppc | "pay-per…" at bounding box center [698, 180] width 502 height 40
click at [618, 176] on input "google (ad | ads | (advert*) | adwords | "ad words" | campaign | ppc | "pay-per…" at bounding box center [673, 177] width 426 height 20
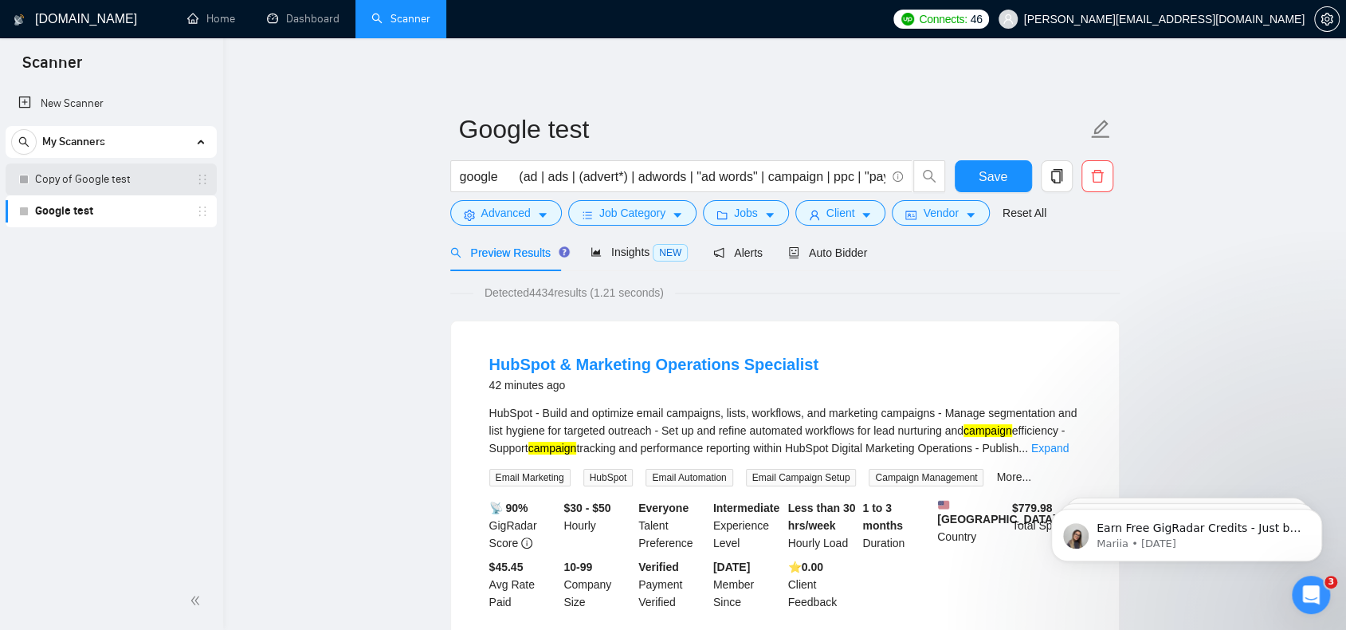
drag, startPoint x: 121, startPoint y: 176, endPoint x: 179, endPoint y: 183, distance: 58.5
click at [121, 176] on link "Copy of Google test" at bounding box center [110, 179] width 151 height 32
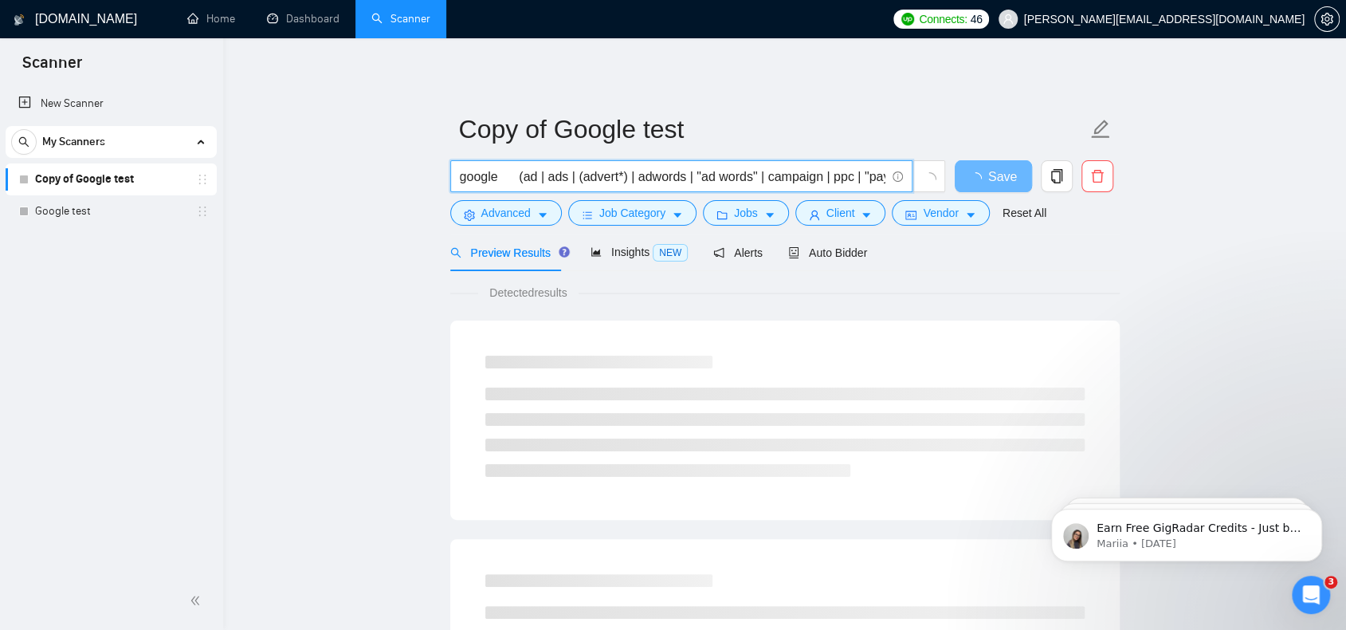
click at [638, 176] on input "google (ad | ads | (advert*) | adwords | "ad words" | campaign | ppc | "pay-per…" at bounding box center [673, 177] width 426 height 20
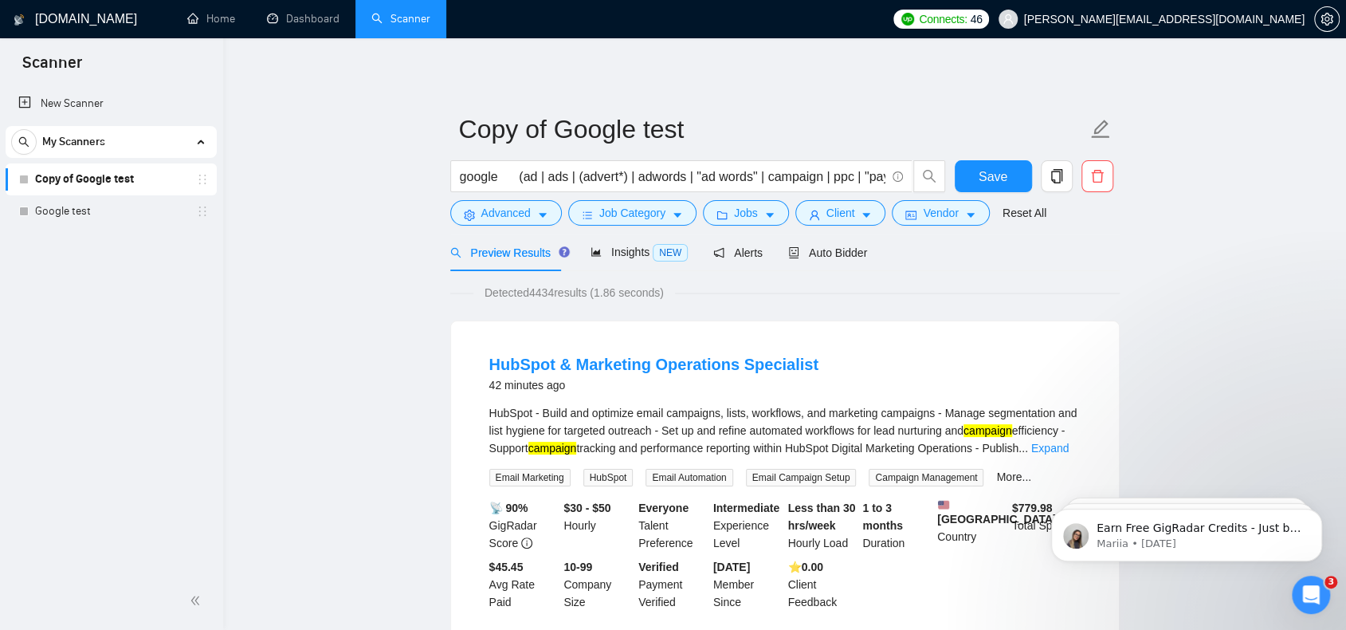
click at [87, 179] on link "Copy of Google test" at bounding box center [110, 179] width 151 height 32
click at [632, 179] on input "google (ad | ads | (advert*) | adwords | "ad words" | campaign | ppc | "pay-per…" at bounding box center [673, 177] width 426 height 20
click at [902, 177] on icon "info-circle" at bounding box center [898, 176] width 10 height 10
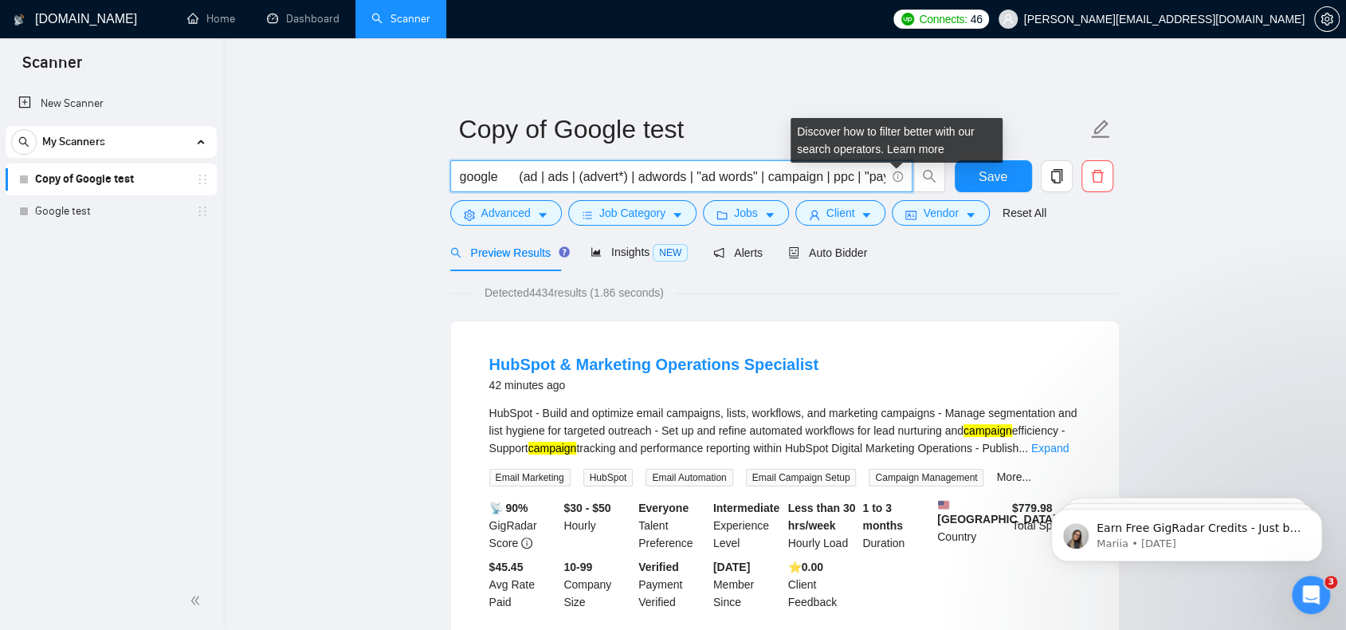
click at [902, 177] on icon "info-circle" at bounding box center [898, 176] width 10 height 10
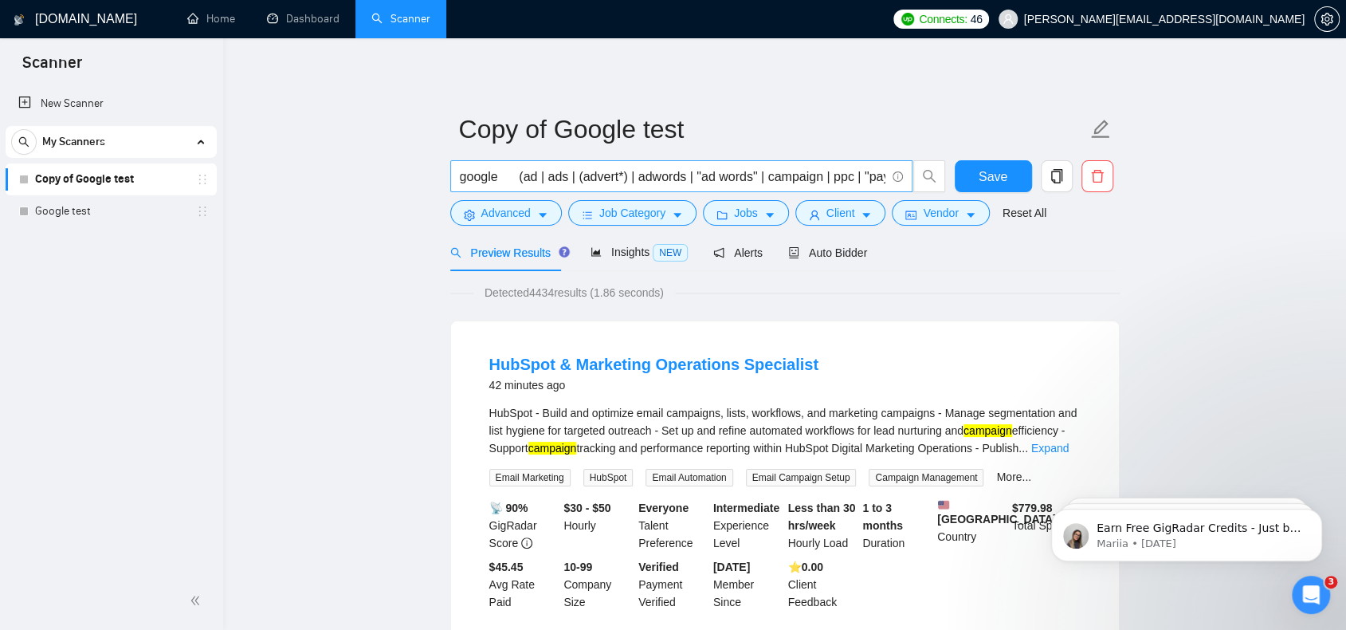
click at [894, 174] on icon "info-circle" at bounding box center [898, 176] width 10 height 10
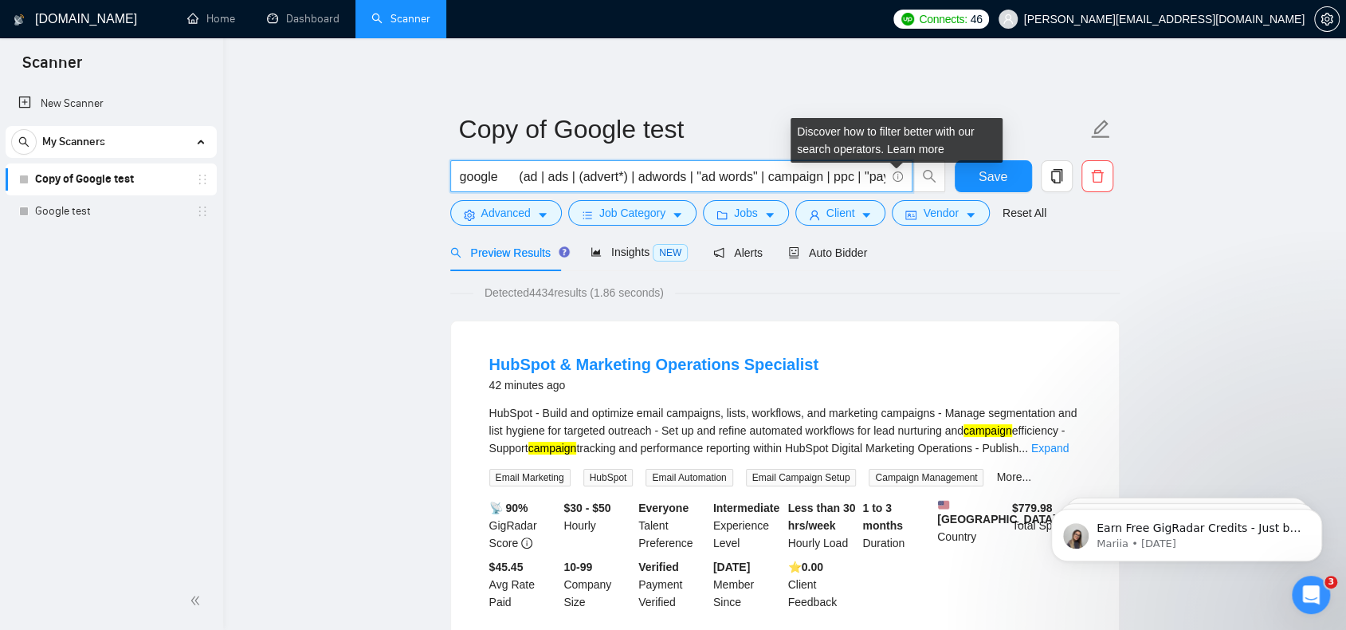
click at [900, 173] on icon "info-circle" at bounding box center [898, 176] width 10 height 10
click at [910, 154] on link "Learn more" at bounding box center [915, 149] width 57 height 13
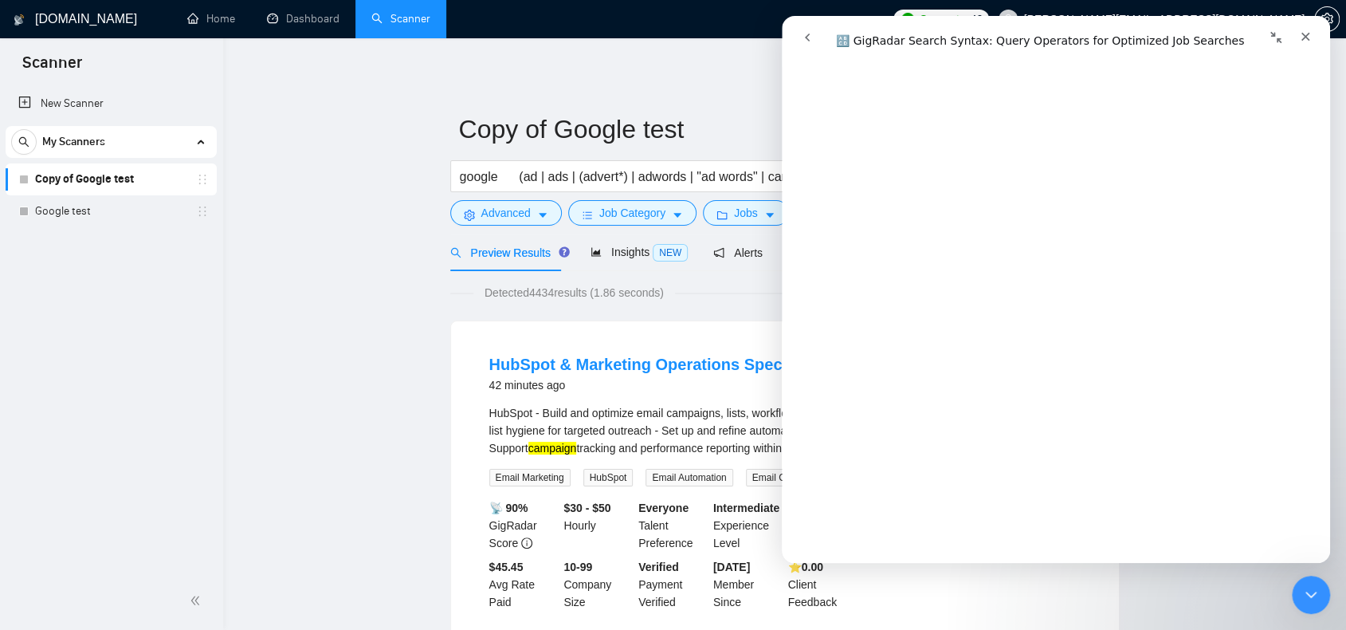
scroll to position [2592, 0]
click at [106, 207] on link "Google test" at bounding box center [110, 211] width 151 height 32
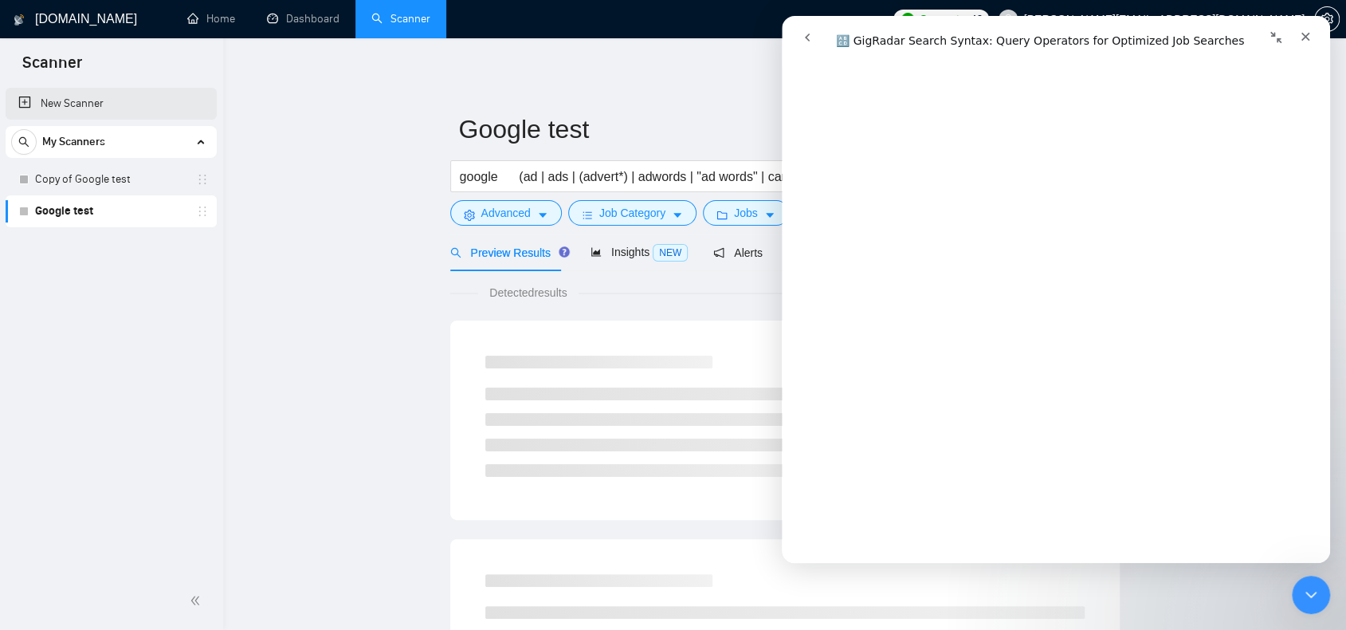
click at [87, 108] on link "New Scanner" at bounding box center [111, 104] width 186 height 32
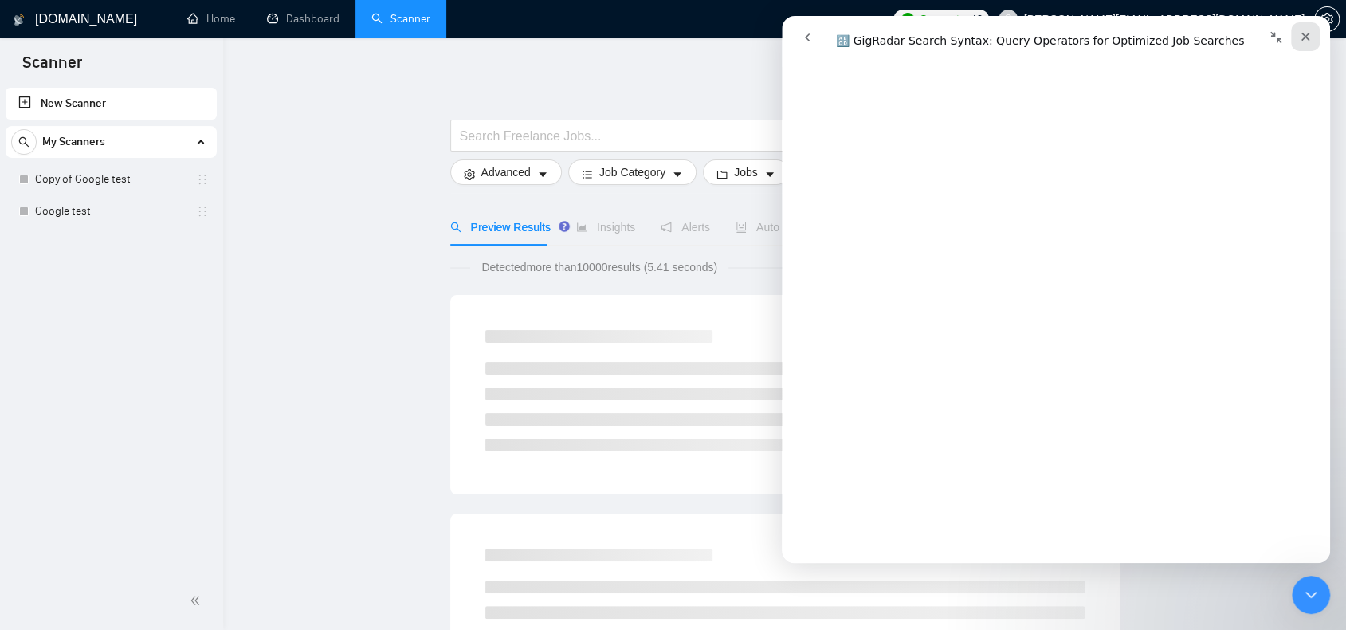
click at [1311, 33] on icon "Close" at bounding box center [1305, 36] width 13 height 13
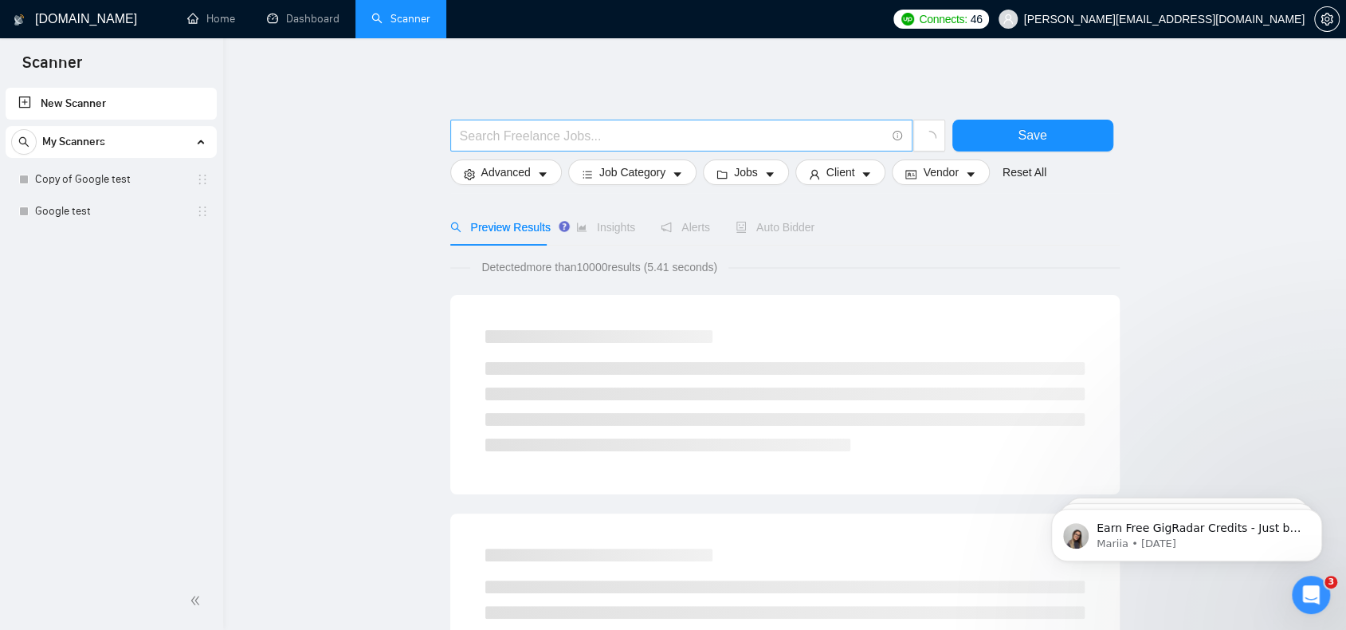
click at [654, 128] on input "text" at bounding box center [673, 136] width 426 height 20
paste input "( google (ads | ad | adwords | "ad words" | ppc | "pay\-per\-click" | sem | "ad…"
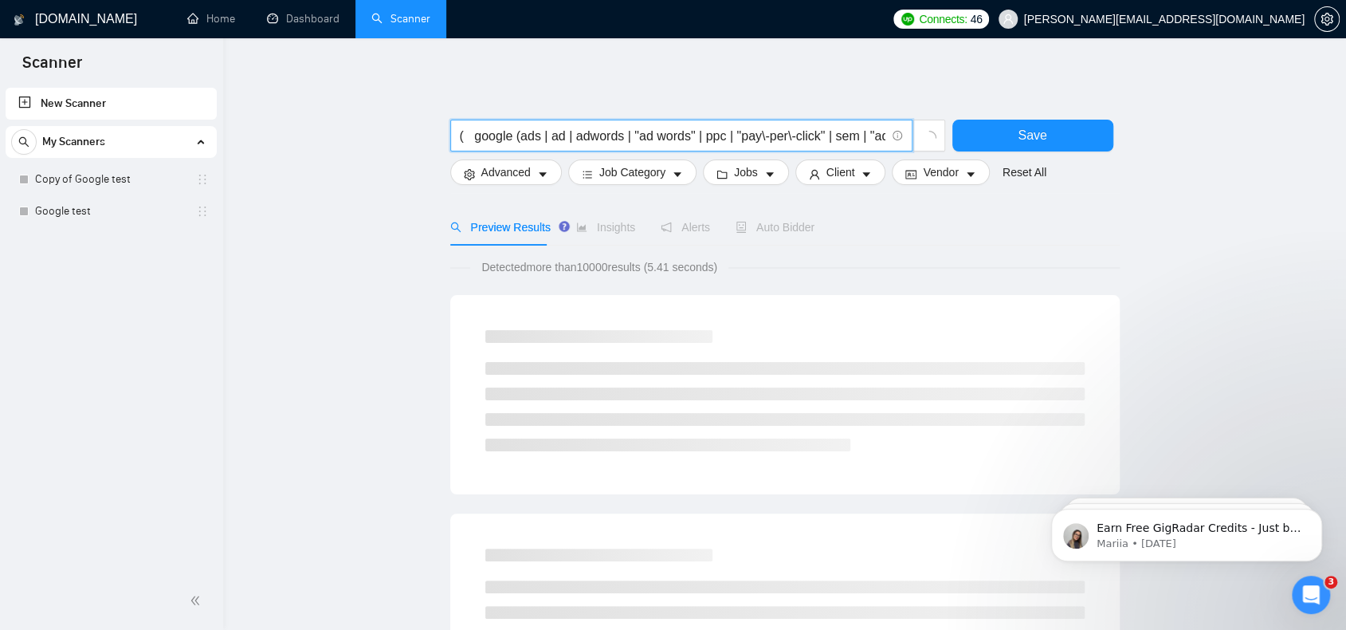
scroll to position [0, 2063]
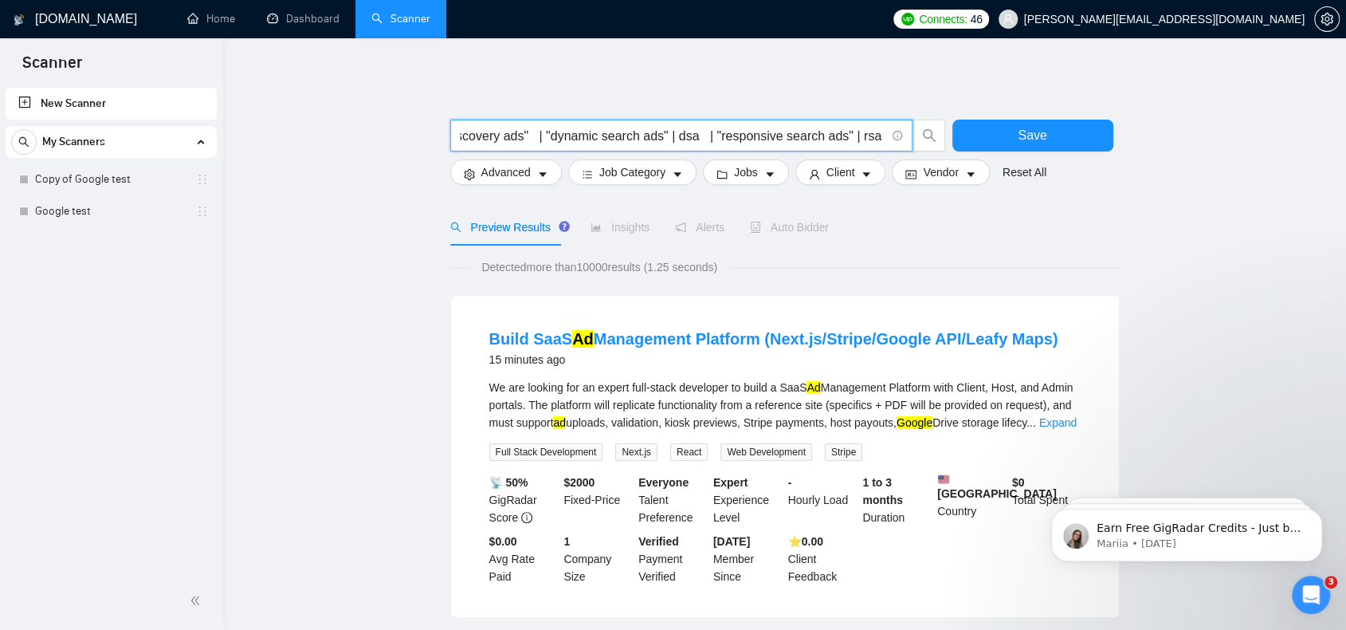
drag, startPoint x: 673, startPoint y: 132, endPoint x: 552, endPoint y: 135, distance: 120.4
click at [552, 135] on input "( google (ads | ad | adwords | "ad words" | ppc | "pay\-per\-click" | sem | "ad…" at bounding box center [673, 136] width 426 height 20
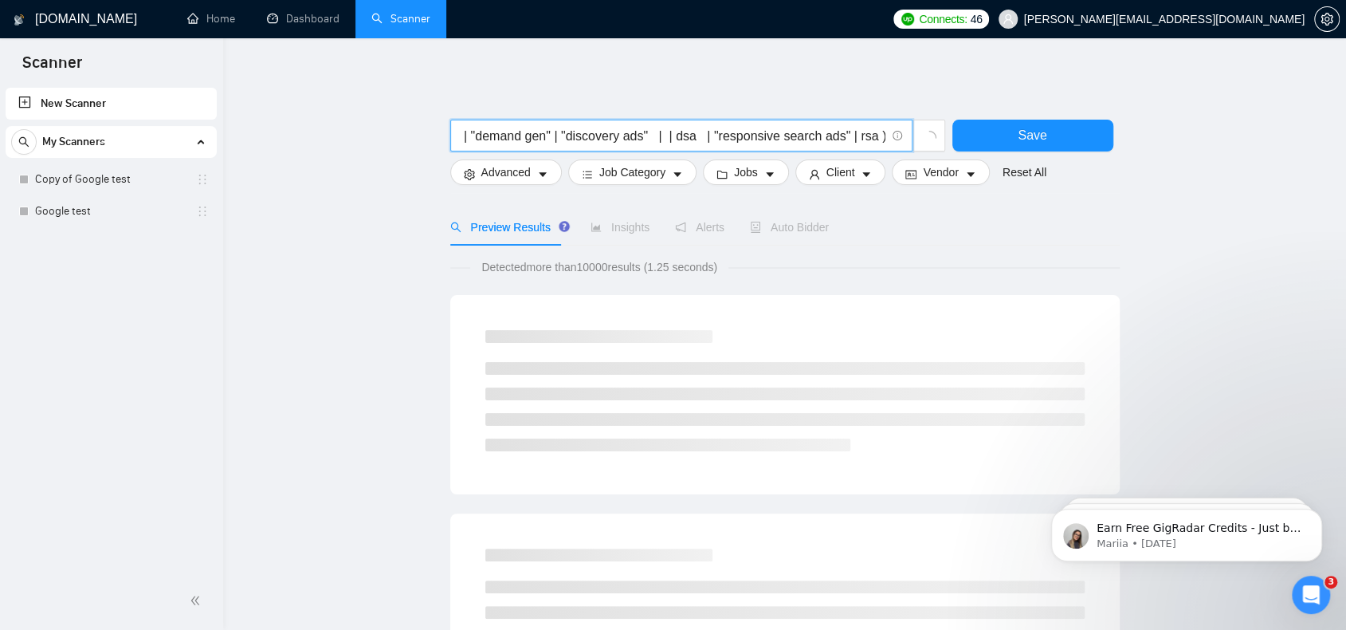
drag, startPoint x: 674, startPoint y: 137, endPoint x: 705, endPoint y: 137, distance: 30.3
click at [705, 137] on input "( google (ads | ad | adwords | "ad words" | ppc | "pay\-per\-click" | sem | "ad…" at bounding box center [673, 136] width 426 height 20
drag, startPoint x: 719, startPoint y: 135, endPoint x: 850, endPoint y: 138, distance: 130.8
click at [850, 138] on input "( google (ads | ad | adwords | "ad words" | ppc | "pay\-per\-click" | sem | "ad…" at bounding box center [673, 136] width 426 height 20
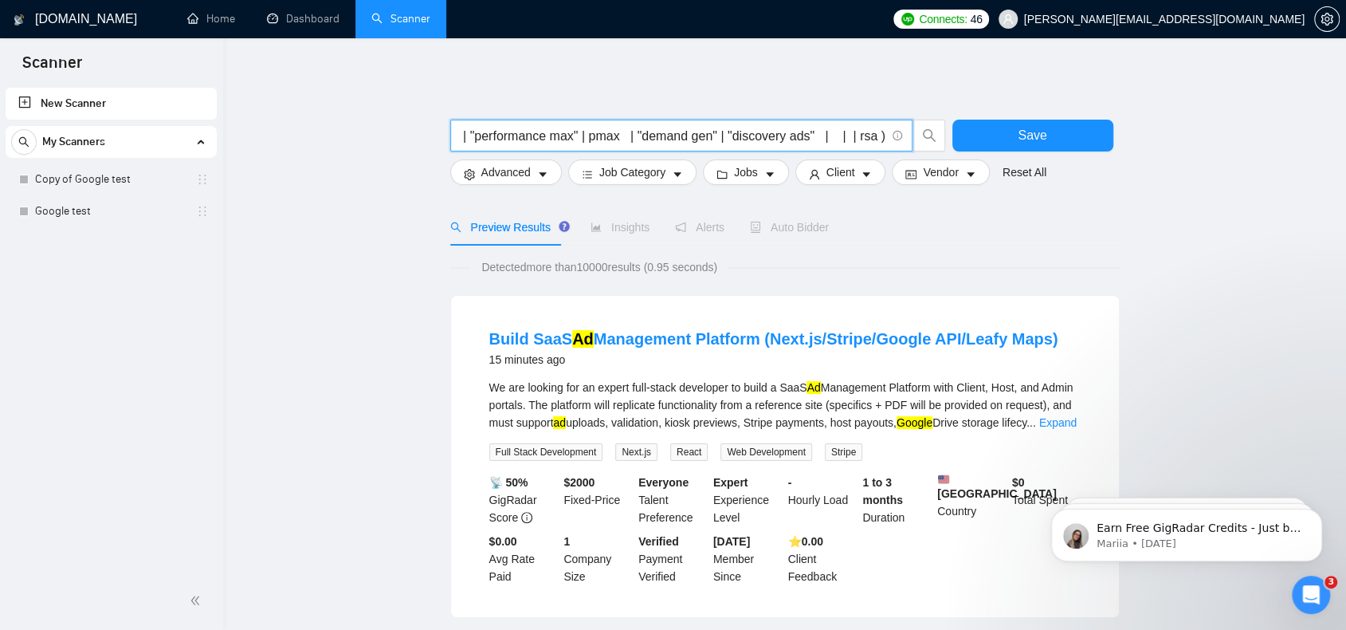
scroll to position [0, 1782]
drag, startPoint x: 854, startPoint y: 135, endPoint x: 872, endPoint y: 136, distance: 18.4
click at [872, 136] on input "( google (ads | ad | adwords | "ad words" | ppc | "pay\-per\-click" | sem | "ad…" at bounding box center [673, 136] width 426 height 20
drag, startPoint x: 878, startPoint y: 133, endPoint x: 1088, endPoint y: 152, distance: 210.5
click at [1088, 152] on div "( google (ads | ad | adwords | "ad words" | ppc | "pay\-per\-click" | sem | "ad…" at bounding box center [782, 140] width 670 height 40
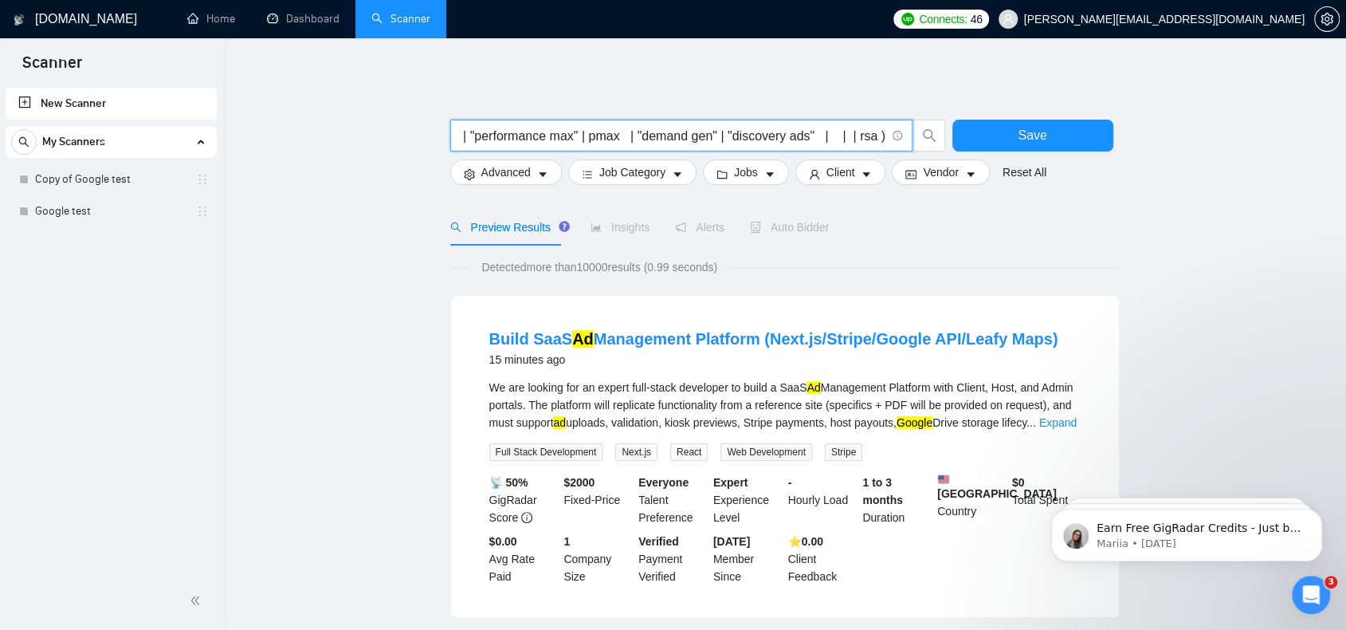
scroll to position [0, 0]
drag, startPoint x: 835, startPoint y: 139, endPoint x: 201, endPoint y: 132, distance: 634.6
click at [529, 140] on input "( google (ads | ad | adwords | "ad words" | ppc | "pay\-per\-click" | sem | "ad…" at bounding box center [673, 136] width 426 height 20
click at [583, 134] on input "( google (ads | ad | adwords | "ad words" | ppc | "pay\-per\-click" | sem | "ad…" at bounding box center [673, 136] width 426 height 20
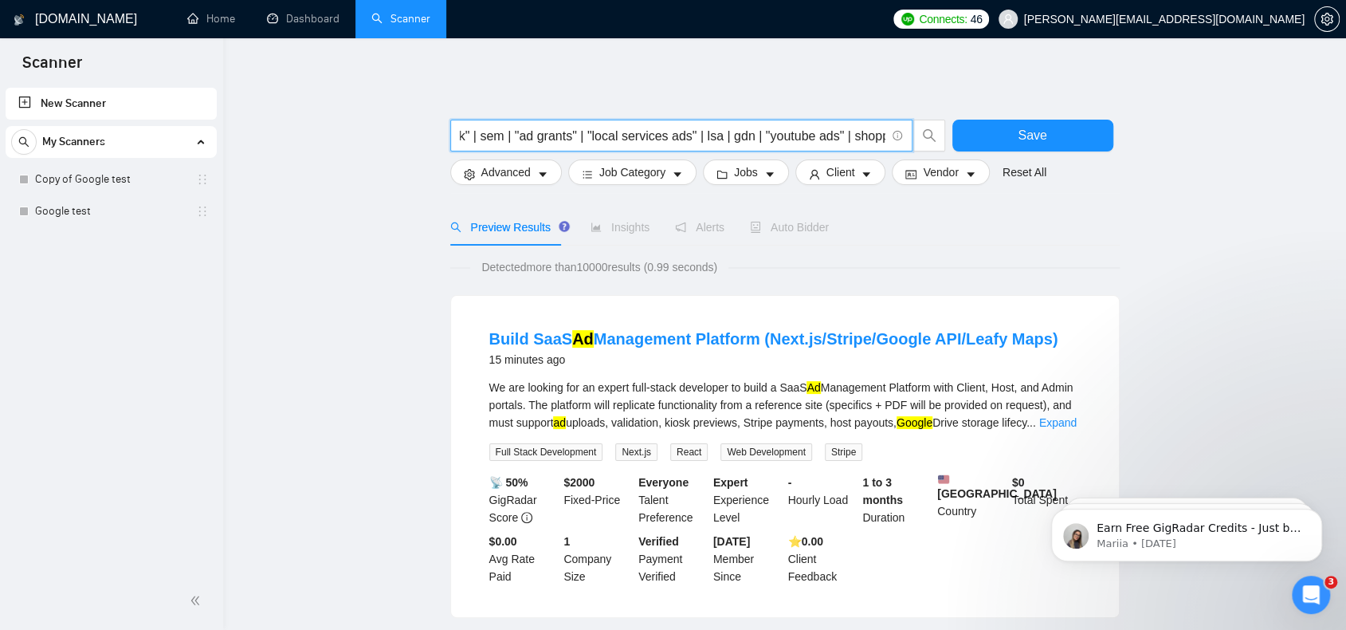
scroll to position [0, 626]
drag, startPoint x: 869, startPoint y: 135, endPoint x: 878, endPoint y: 132, distance: 9.3
click at [882, 132] on input "( google (ads | ad | adwords | "ad words" | ppc | "pay\-per\-click" | sem | "ad…" at bounding box center [673, 136] width 426 height 20
click at [764, 135] on input "( google (ads | ad | adwords | "ad words" | ppc | "pay\-per\-click" | sem | "ad…" at bounding box center [673, 136] width 426 height 20
type input "( google (ads | ad | adwords | "ad words" | ppc | "pay\-per\-click" | sem | "ad…"
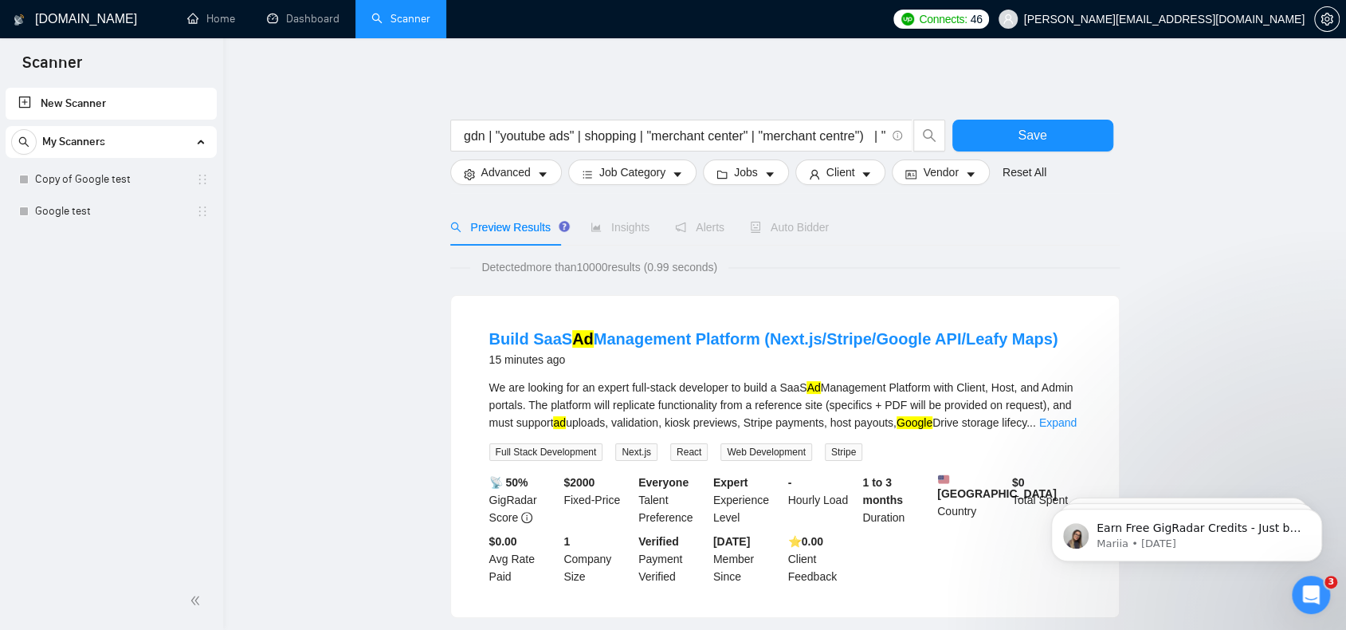
scroll to position [0, 0]
click at [179, 315] on div "New Scanner My Scanners Copy of Google test Google test" at bounding box center [111, 327] width 223 height 487
click at [1071, 420] on link "Expand" at bounding box center [1057, 422] width 37 height 13
